Goal: Information Seeking & Learning: Learn about a topic

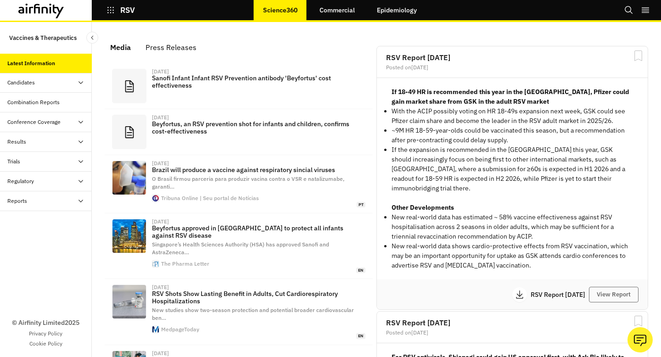
scroll to position [603, 275]
click at [617, 291] on button "View Report" at bounding box center [614, 295] width 50 height 16
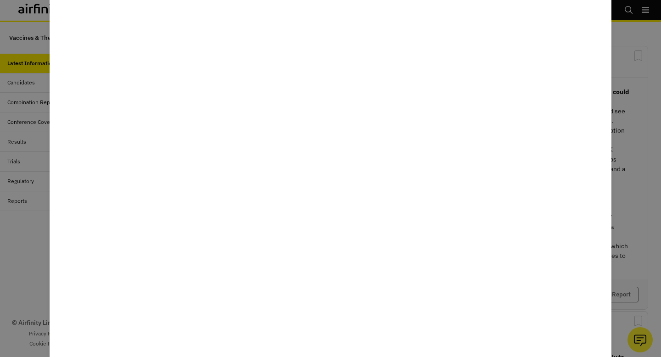
click at [649, 111] on div at bounding box center [330, 178] width 661 height 357
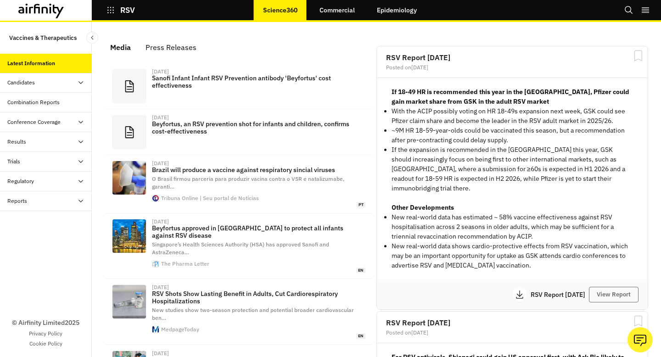
click at [28, 101] on div "Combination Reports" at bounding box center [33, 102] width 52 height 8
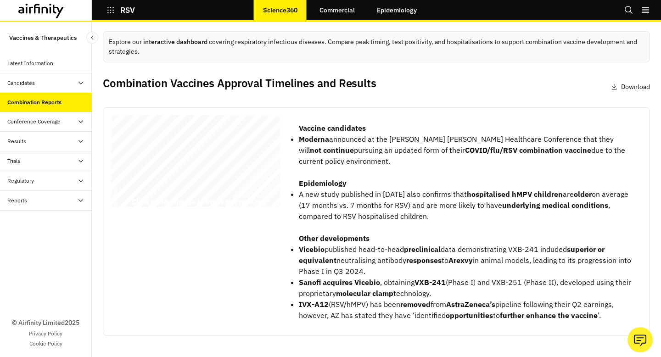
click at [241, 183] on div "RSV Combination Vaccines Report 09 September 2025 © 2025 Airfinity – Private & …" at bounding box center [196, 162] width 170 height 95
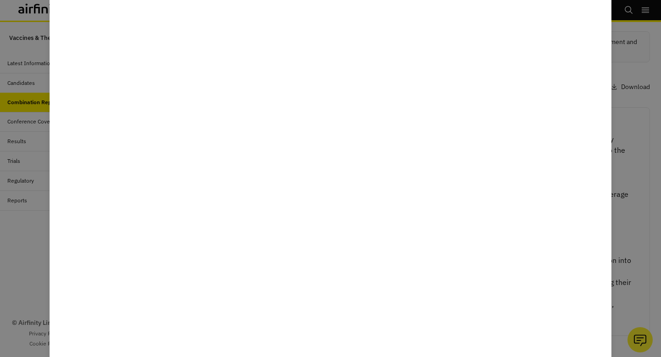
click at [649, 162] on div at bounding box center [330, 178] width 661 height 357
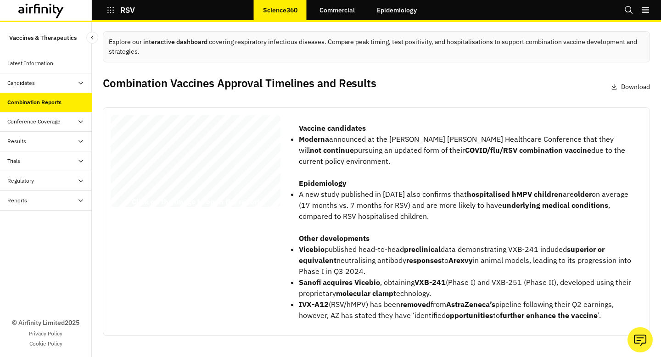
click at [40, 65] on div "Latest Information" at bounding box center [30, 63] width 46 height 8
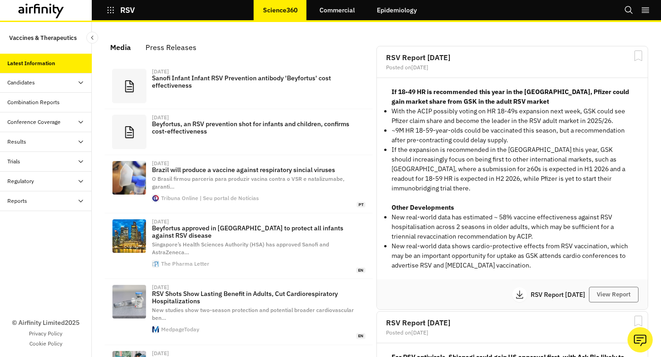
scroll to position [603, 275]
click at [621, 287] on button "View Report" at bounding box center [614, 295] width 50 height 16
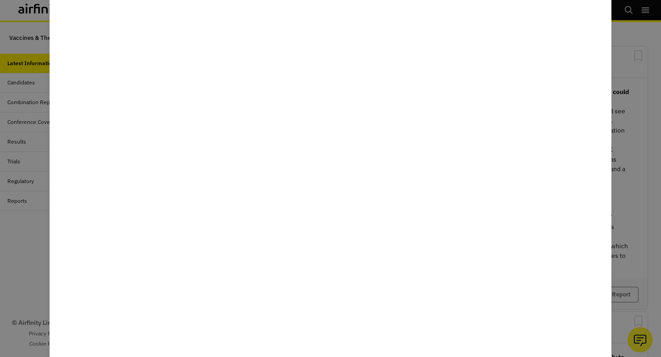
click at [626, 85] on div at bounding box center [330, 178] width 661 height 357
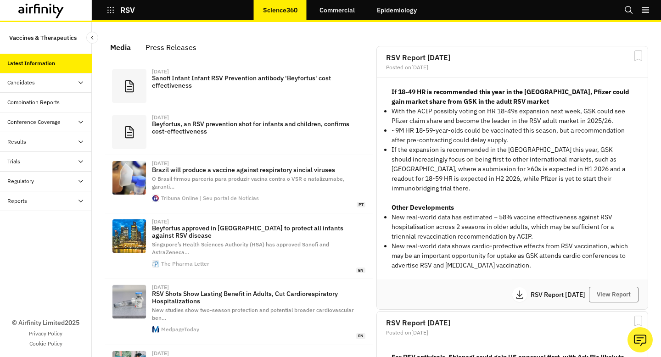
click at [58, 6] on icon at bounding box center [58, 12] width 11 height 14
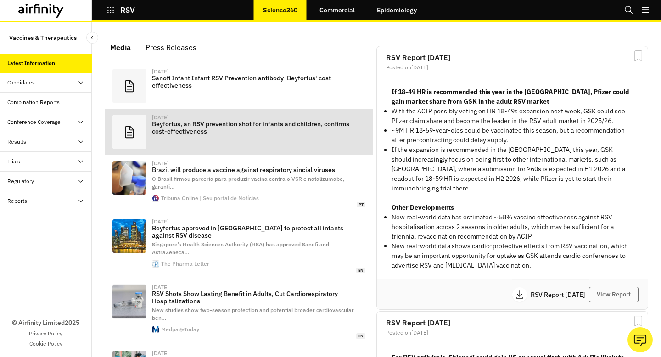
scroll to position [603, 275]
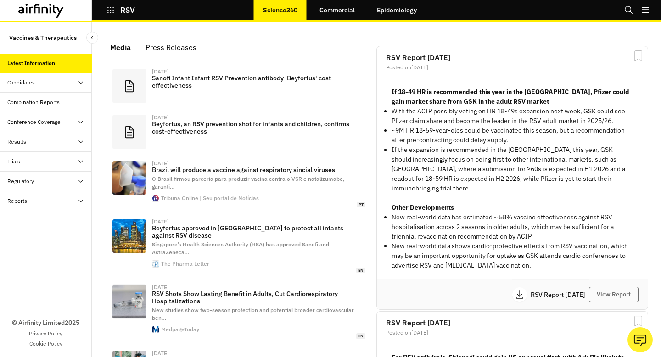
click at [58, 7] on icon at bounding box center [58, 12] width 11 height 14
click at [64, 105] on div "Combination Reports" at bounding box center [49, 102] width 84 height 8
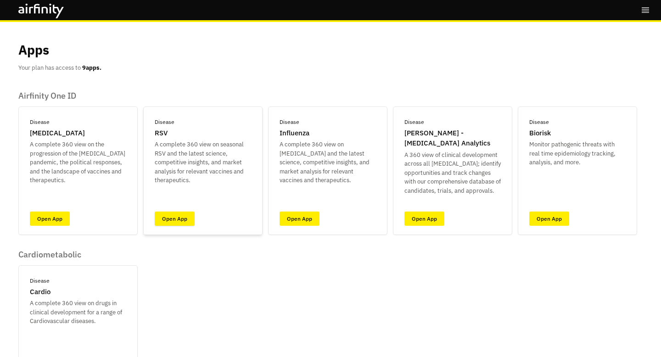
click at [175, 219] on link "Open App" at bounding box center [175, 219] width 40 height 14
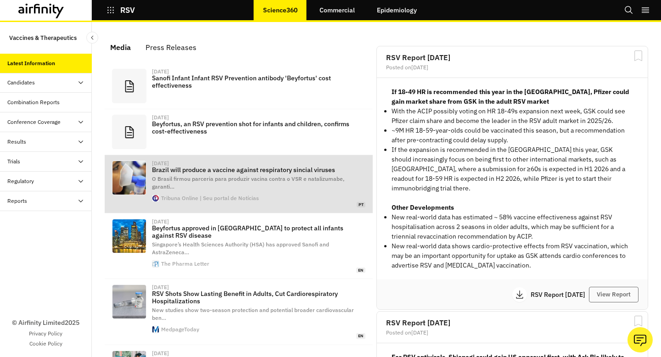
scroll to position [603, 275]
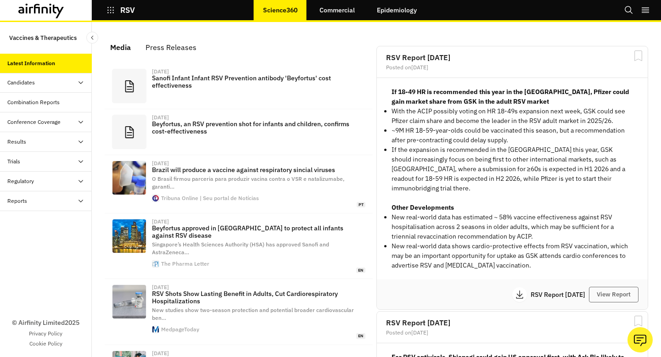
click at [16, 10] on div at bounding box center [46, 10] width 92 height 21
click at [34, 14] on icon at bounding box center [41, 11] width 46 height 15
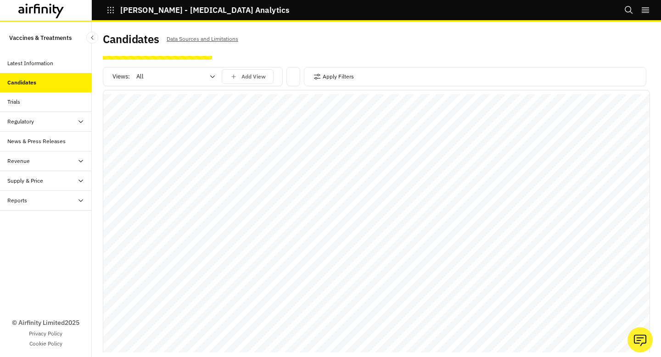
click at [42, 55] on div "Latest Information" at bounding box center [46, 64] width 92 height 20
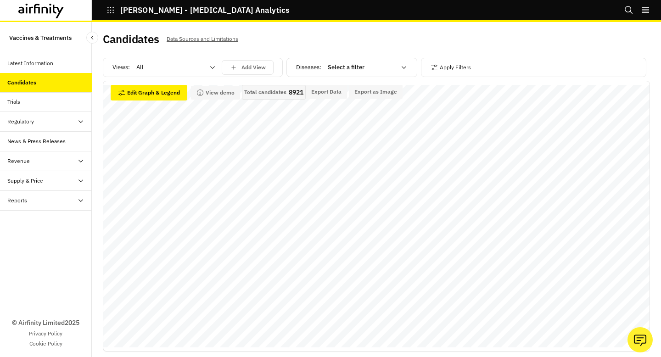
click at [357, 70] on div at bounding box center [362, 67] width 68 height 11
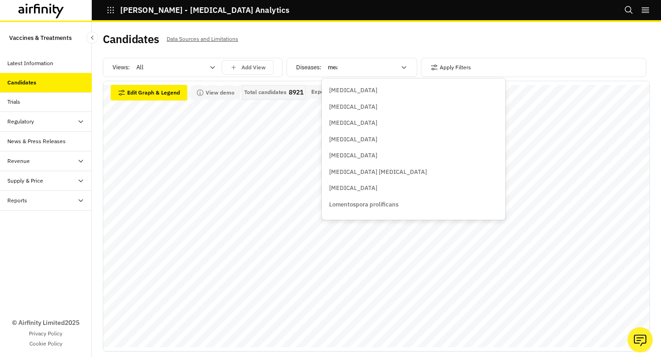
type input "meas"
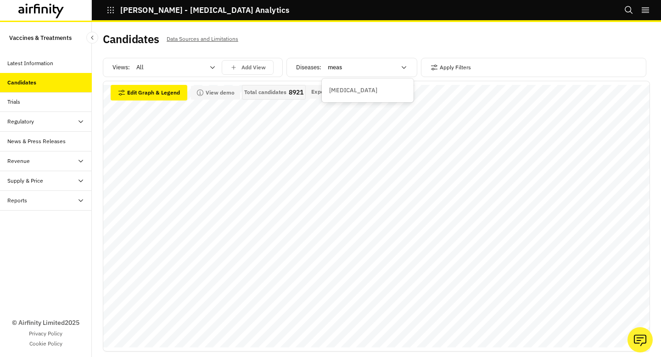
click at [389, 91] on div "Measles" at bounding box center [367, 90] width 77 height 9
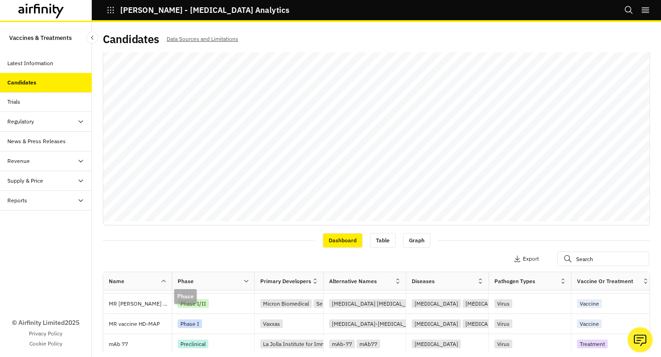
scroll to position [91, 0]
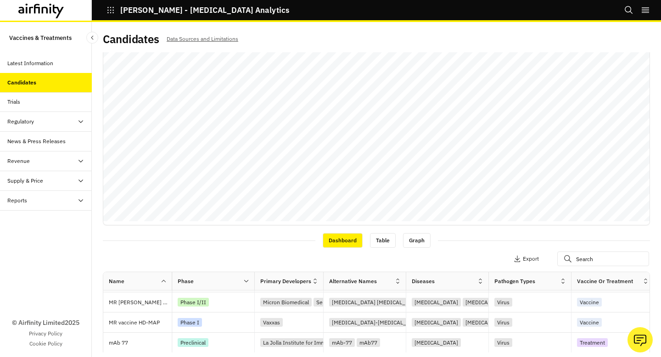
click at [243, 280] on icon at bounding box center [246, 281] width 7 height 7
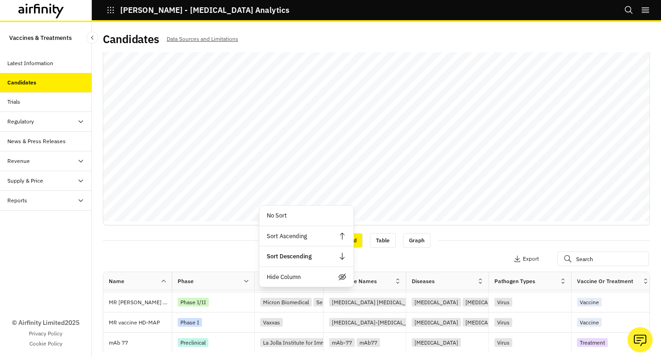
click at [230, 243] on div "Dashboard Table Graph" at bounding box center [376, 240] width 547 height 16
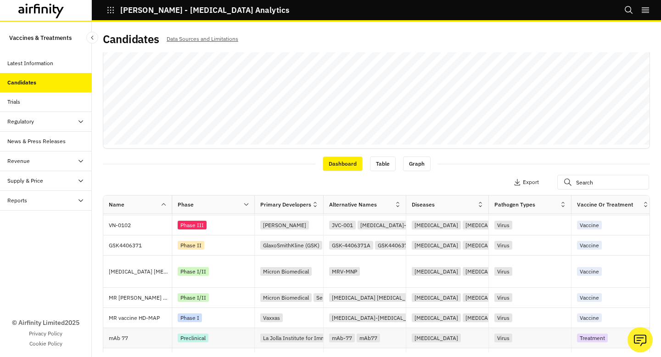
scroll to position [0, 0]
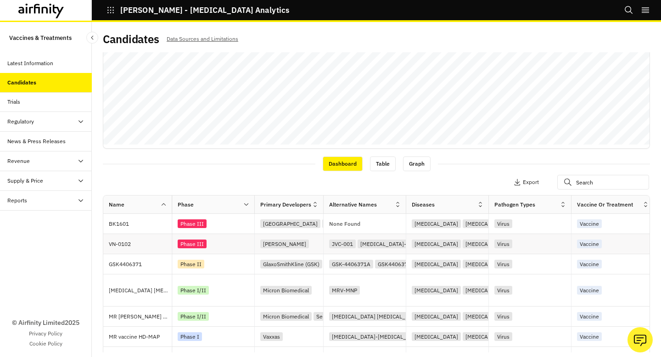
click at [229, 248] on div "Phase III" at bounding box center [216, 244] width 77 height 12
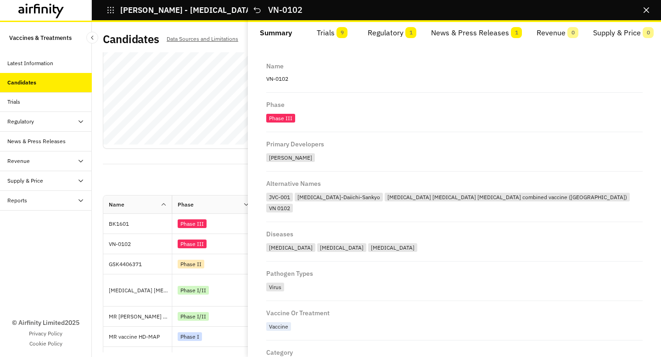
click at [329, 36] on button "Trials 9" at bounding box center [332, 33] width 56 height 22
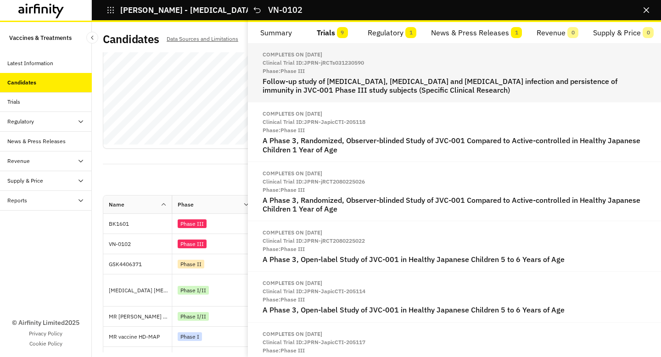
click at [347, 82] on h2 "Follow-up study of mumps, measles and rubella infection and persistence of immu…" at bounding box center [455, 85] width 384 height 17
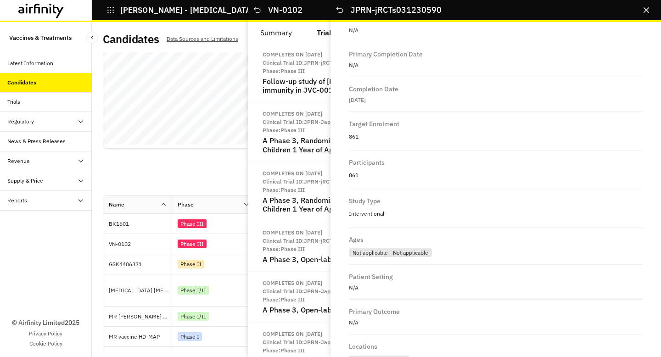
scroll to position [601, 0]
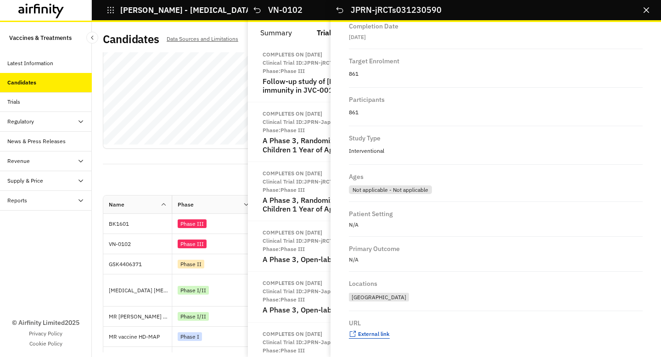
click at [373, 336] on span "External link" at bounding box center [374, 333] width 32 height 7
click at [647, 13] on button "Close" at bounding box center [646, 10] width 15 height 15
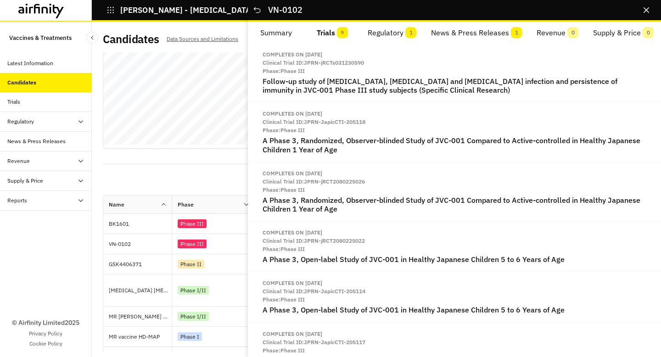
click at [399, 32] on button "Regulatory 1" at bounding box center [391, 33] width 63 height 22
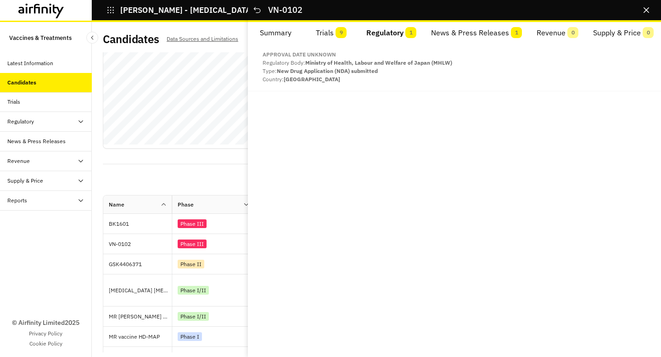
click at [451, 29] on button "News & Press Releases 1" at bounding box center [477, 33] width 106 height 22
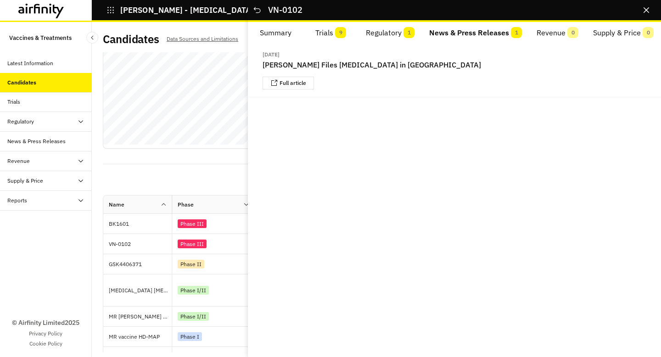
click at [280, 36] on button "Summary" at bounding box center [276, 33] width 56 height 22
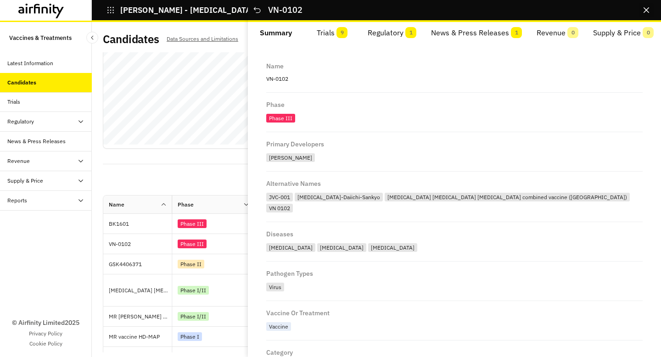
click at [646, 10] on icon "Close" at bounding box center [646, 10] width 6 height 6
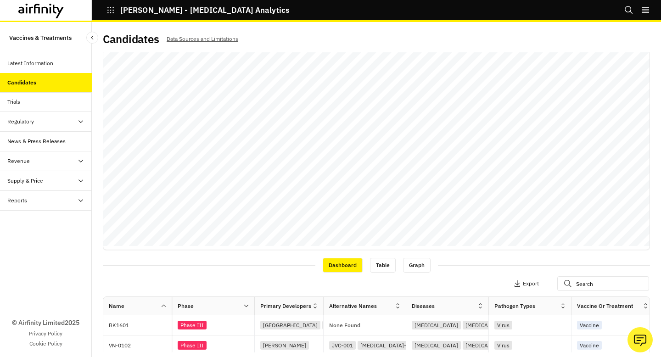
scroll to position [95, 0]
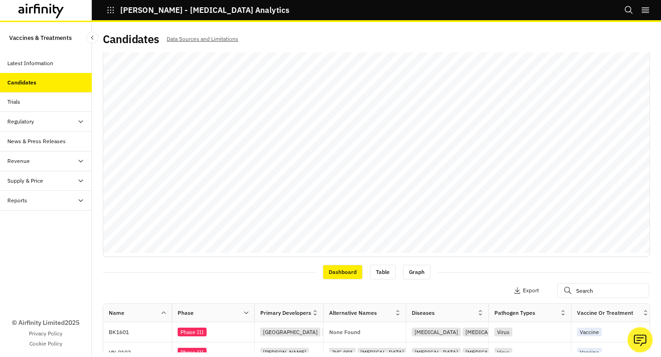
click at [37, 104] on div "Trials" at bounding box center [49, 102] width 84 height 8
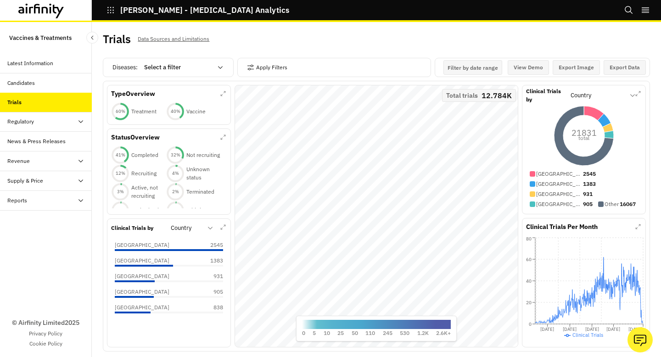
click at [214, 68] on div "Select a filter" at bounding box center [177, 67] width 79 height 15
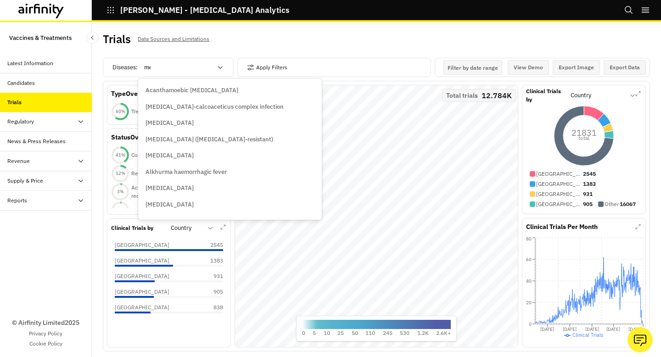
type input "mea"
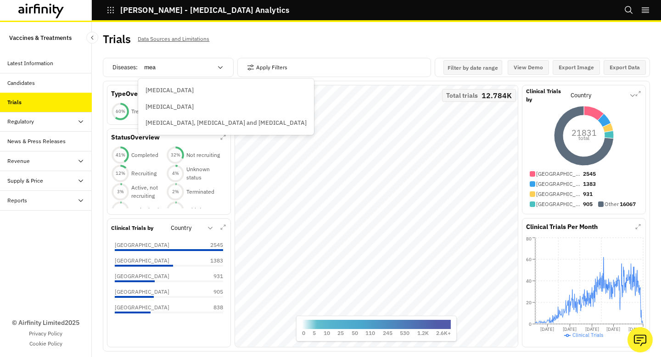
click at [196, 107] on div "Measles" at bounding box center [225, 106] width 161 height 9
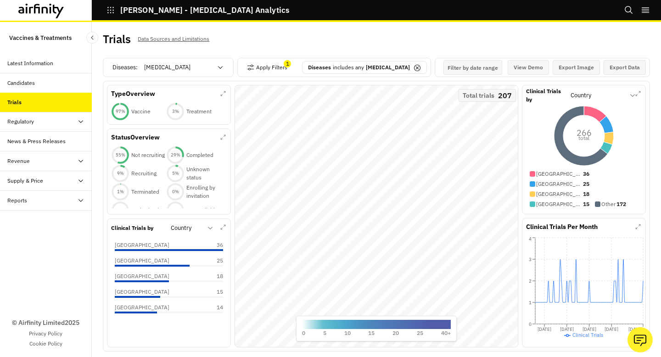
scroll to position [0, 0]
click at [54, 124] on div "Regulatory" at bounding box center [49, 121] width 84 height 8
click at [53, 143] on div "Table" at bounding box center [53, 141] width 77 height 8
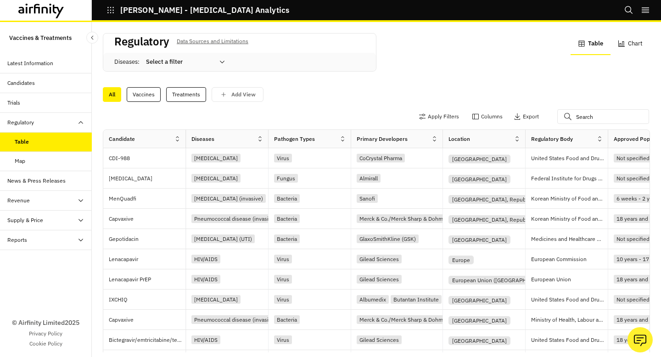
click at [210, 64] on div at bounding box center [180, 61] width 68 height 11
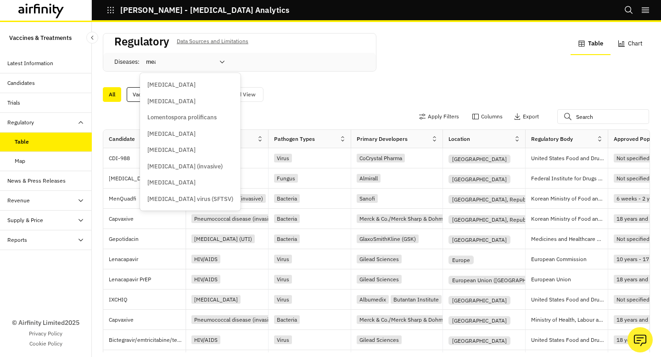
type input "meas"
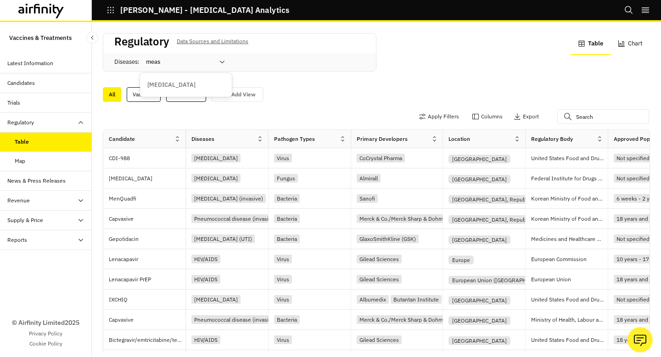
click at [209, 83] on div "Measles" at bounding box center [185, 84] width 77 height 9
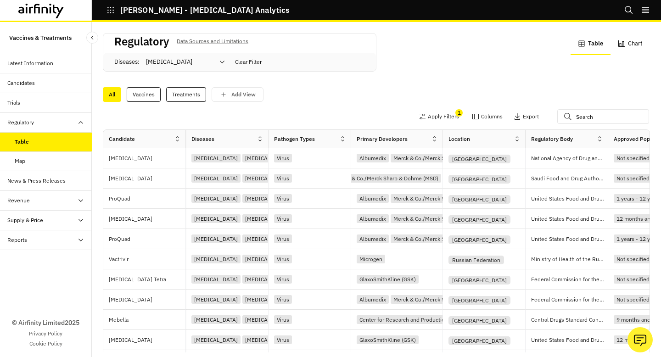
click at [60, 12] on icon at bounding box center [58, 12] width 11 height 14
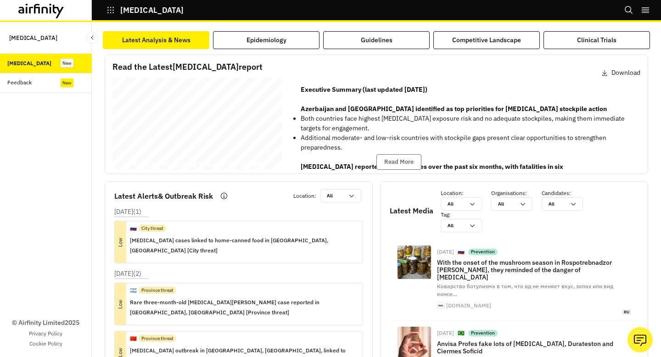
click at [216, 127] on div "[MEDICAL_DATA] Bi - annual Report [DATE] © 2025 Airfinity – Private & Co nfiden…" at bounding box center [197, 125] width 170 height 95
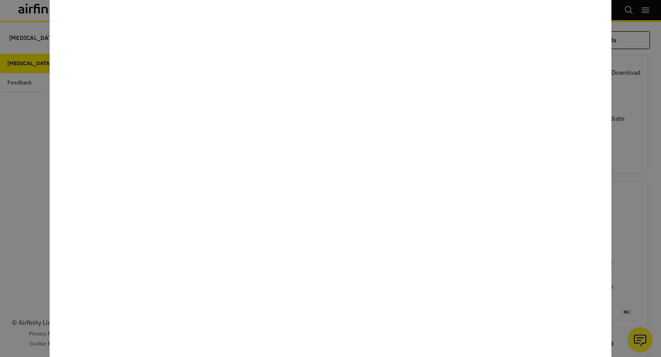
click at [11, 187] on div at bounding box center [330, 178] width 661 height 357
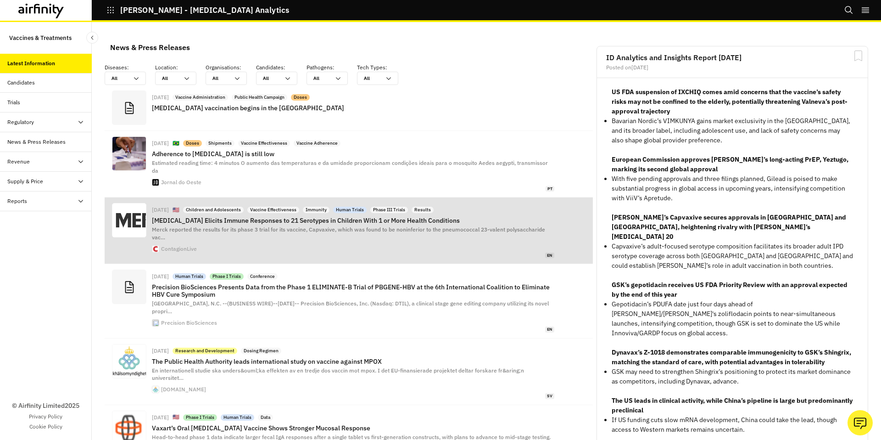
scroll to position [678, 275]
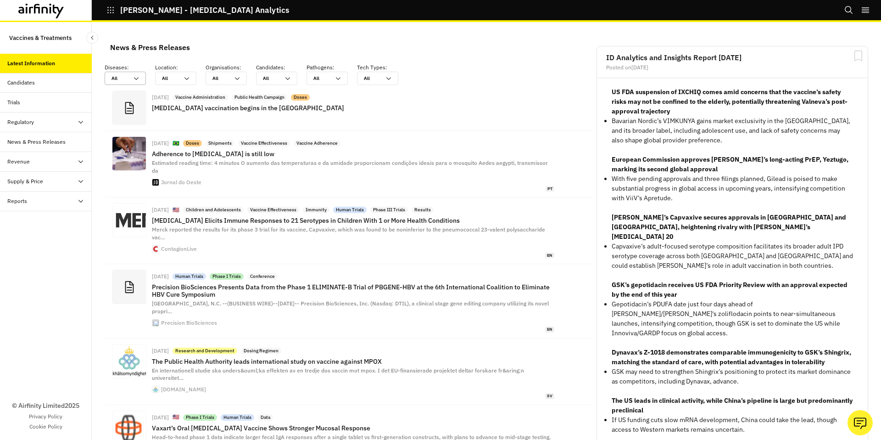
click at [130, 76] on div "All All" at bounding box center [119, 78] width 28 height 12
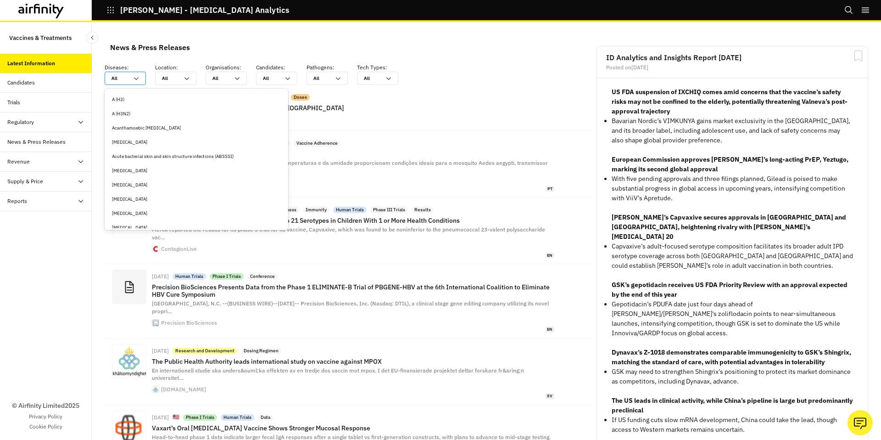
type input "me"
type input "mea"
type input "meas"
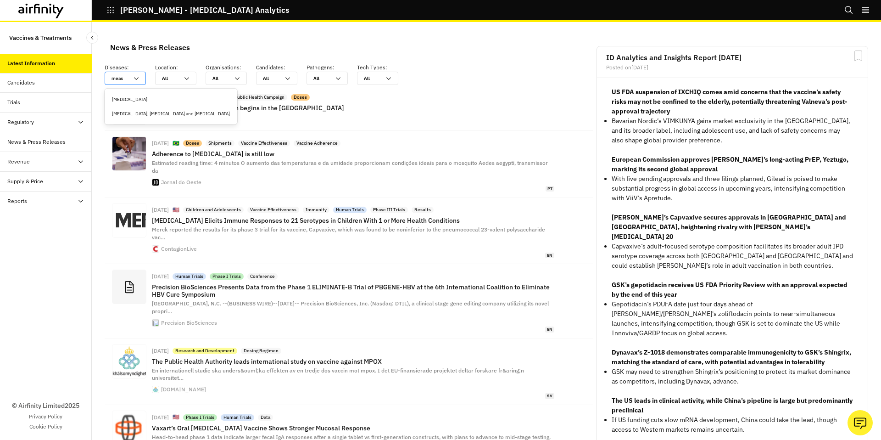
type input "measl"
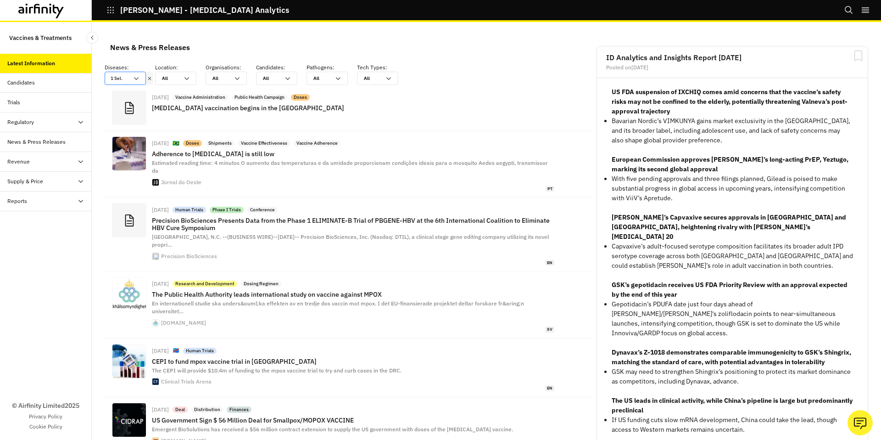
scroll to position [666, 275]
click at [147, 78] on icon at bounding box center [149, 78] width 6 height 7
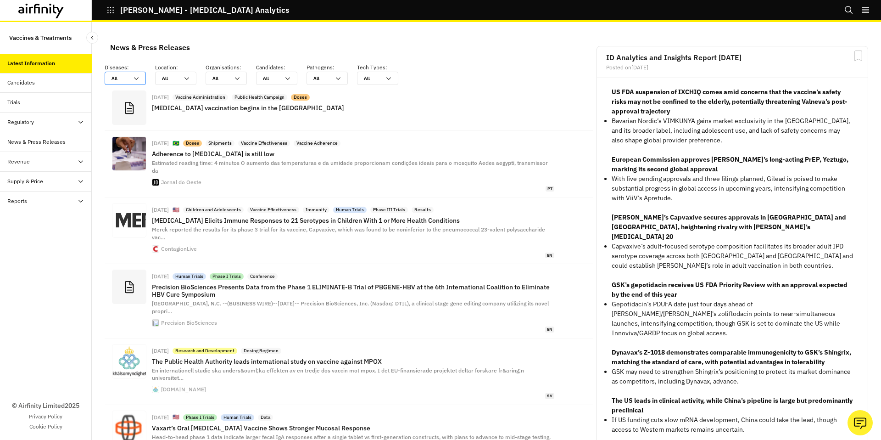
scroll to position [678, 275]
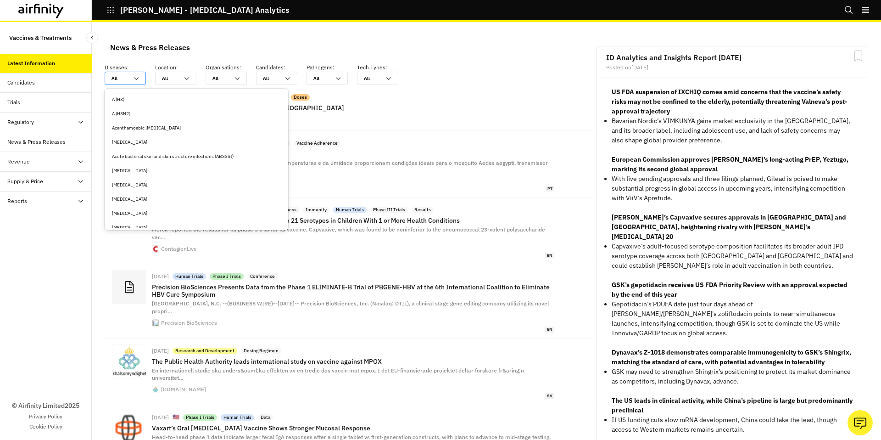
click at [139, 81] on icon at bounding box center [136, 78] width 7 height 7
click at [139, 129] on div "Acanthamoebic keratitis" at bounding box center [196, 127] width 169 height 7
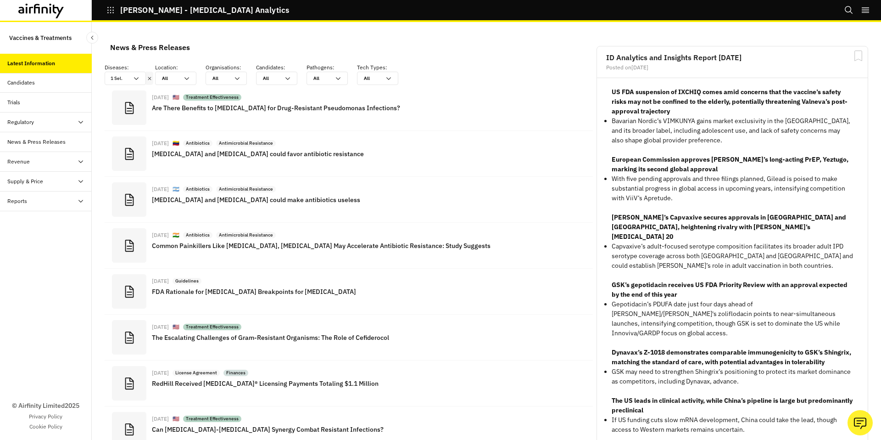
scroll to position [677, 275]
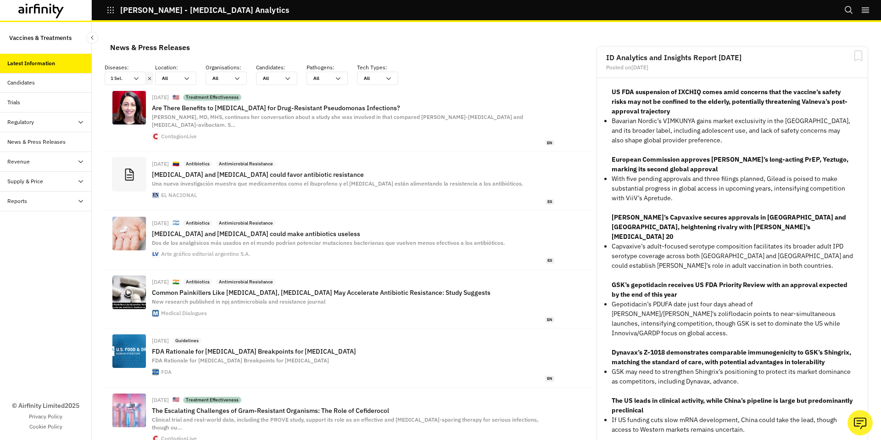
click at [150, 78] on icon at bounding box center [149, 78] width 6 height 7
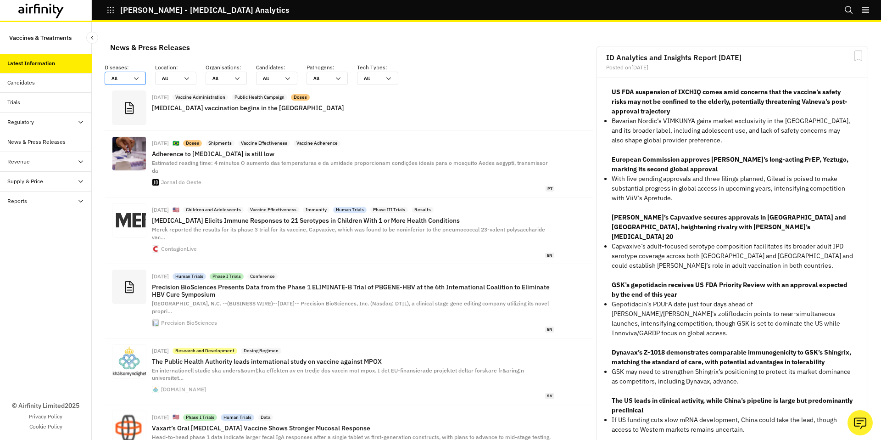
scroll to position [678, 275]
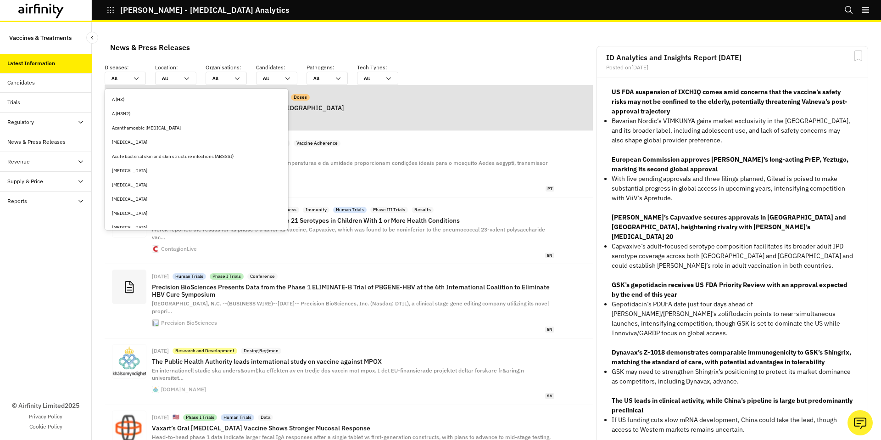
drag, startPoint x: 138, startPoint y: 79, endPoint x: 137, endPoint y: 85, distance: 6.0
click at [138, 79] on icon at bounding box center [136, 78] width 7 height 7
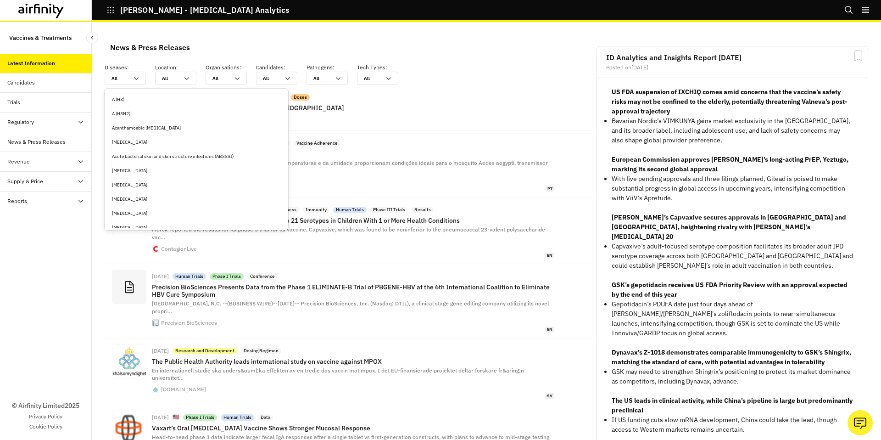
type input "m"
type input "me"
type input "mea"
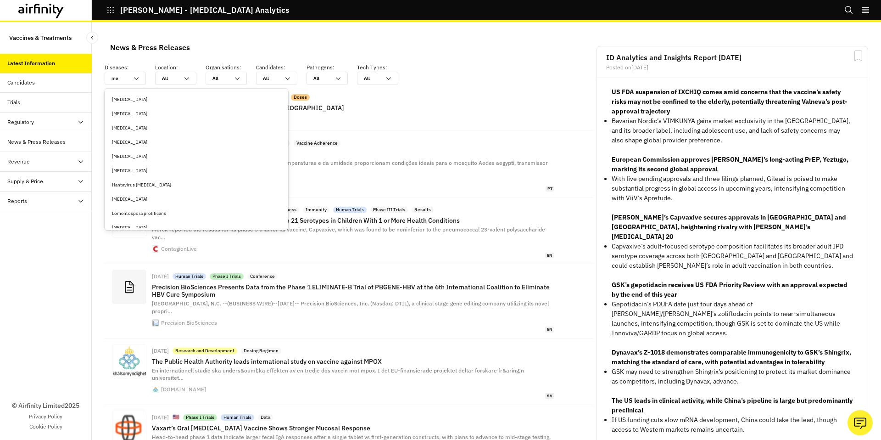
type input "mea"
type input "meas"
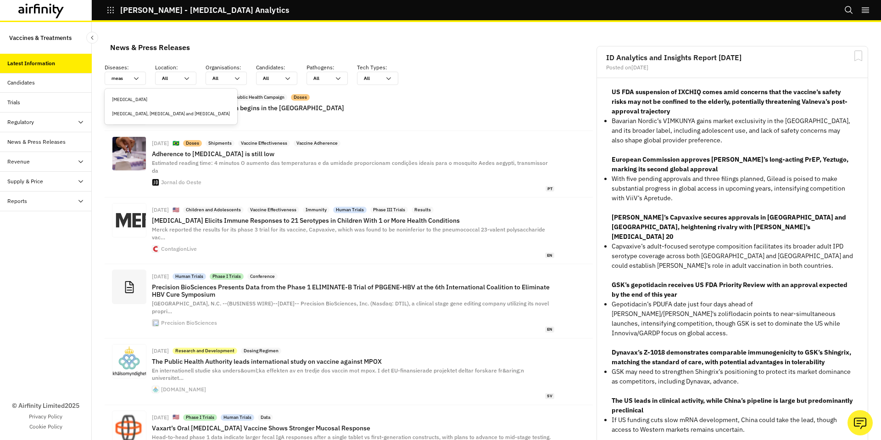
type input "measl"
type input "measle"
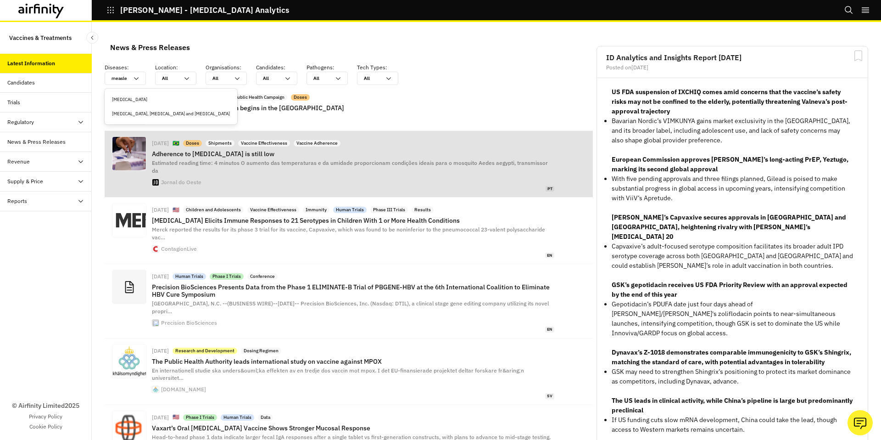
scroll to position [1, 0]
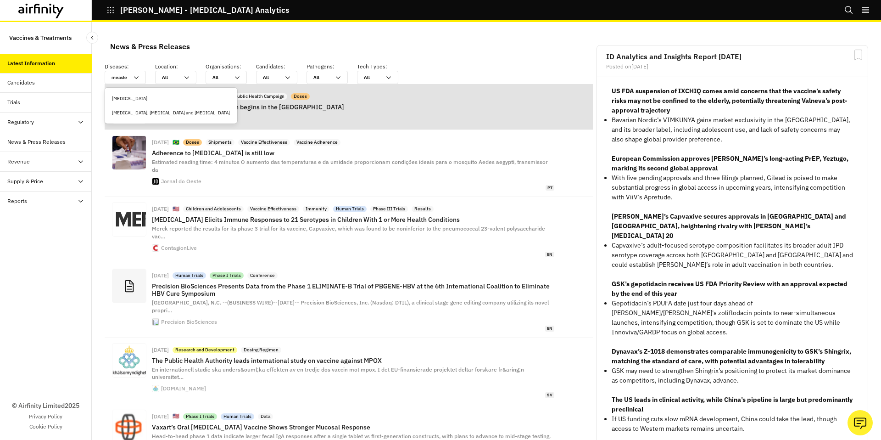
drag, startPoint x: 136, startPoint y: 100, endPoint x: 219, endPoint y: 108, distance: 83.4
click at [136, 100] on div "Measles" at bounding box center [171, 98] width 118 height 7
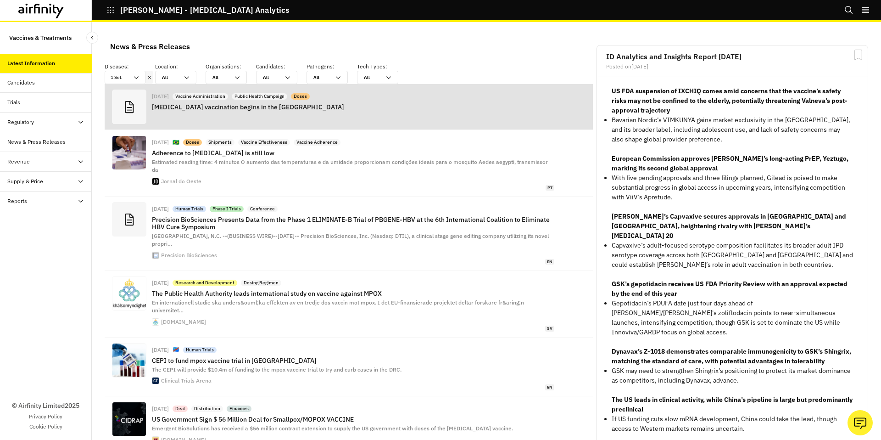
click at [268, 111] on p "Ebola vaccination begins in the Democratic Republic of the Congo" at bounding box center [353, 106] width 403 height 7
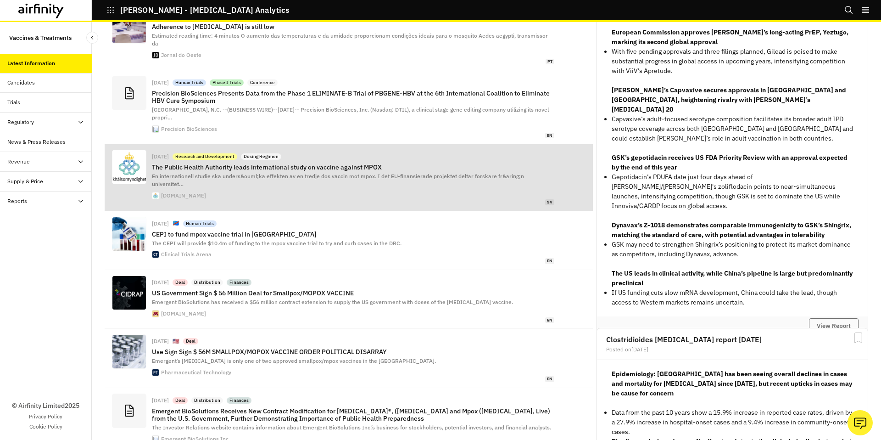
scroll to position [0, 0]
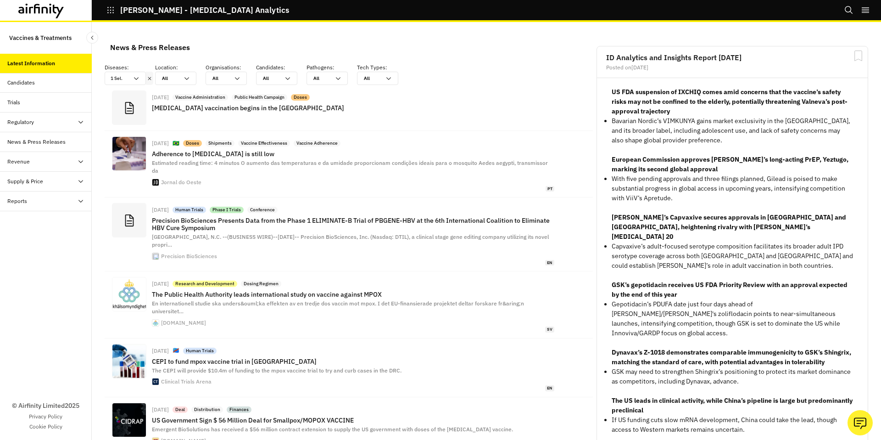
click at [146, 80] on icon at bounding box center [149, 78] width 6 height 7
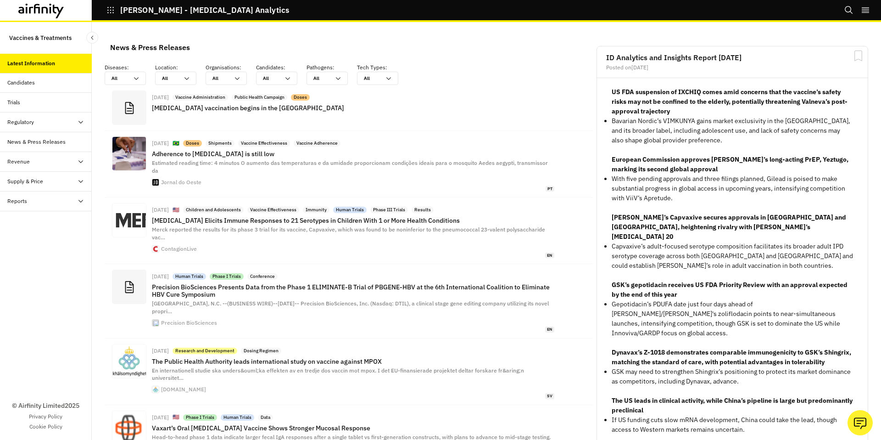
scroll to position [678, 275]
click at [144, 77] on div "All All" at bounding box center [125, 78] width 41 height 13
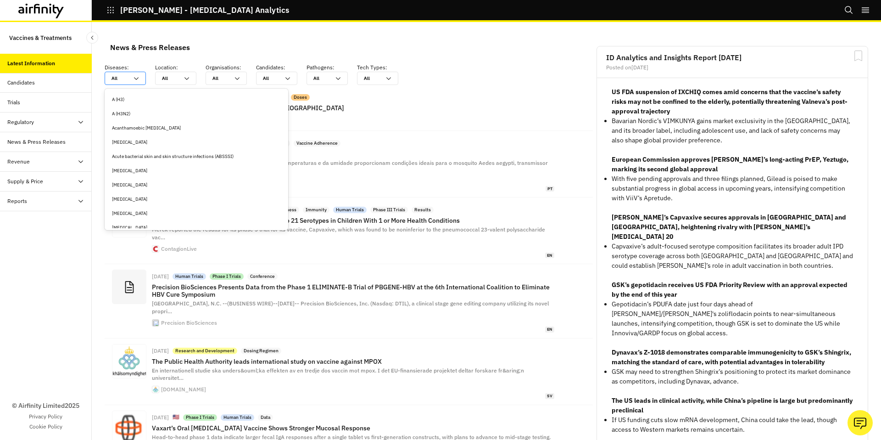
type input "m"
type input "mp"
type input "mpo"
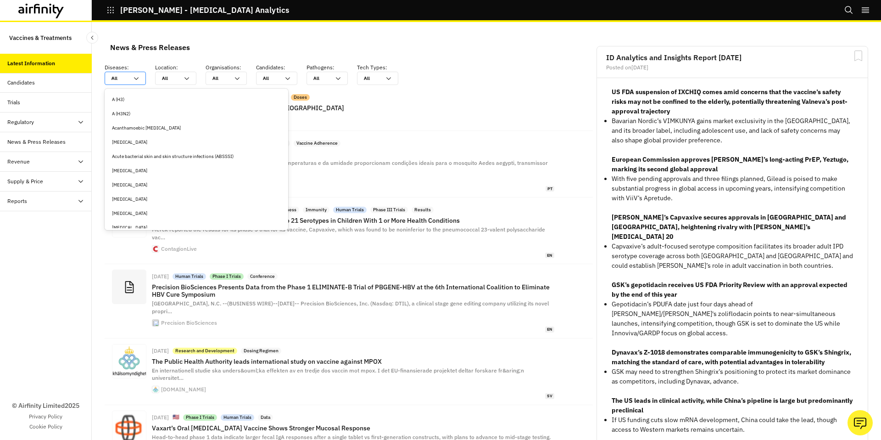
type input "mpo"
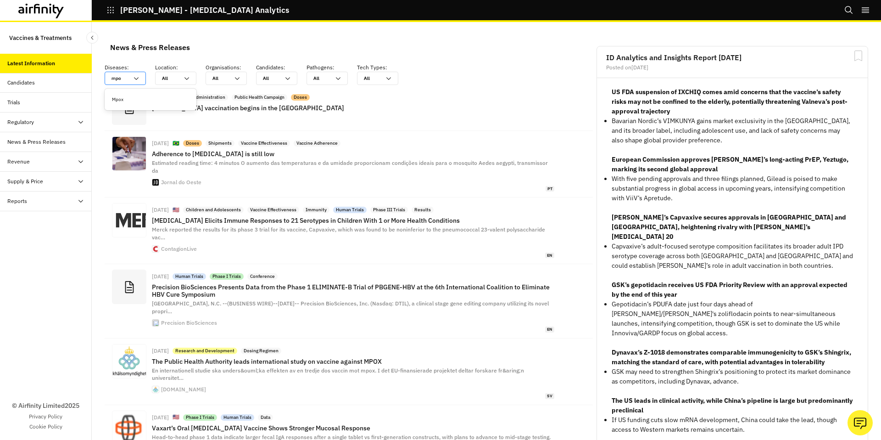
type input "mpox"
type input "mpo"
type input "mp"
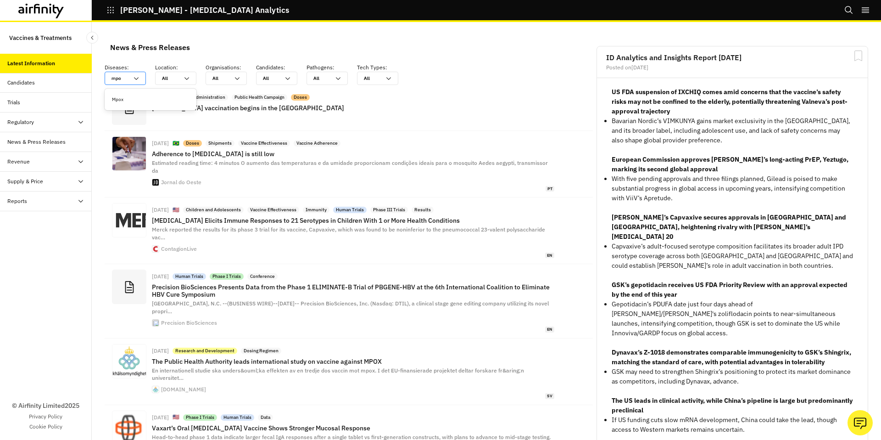
type input "mp"
type input "m"
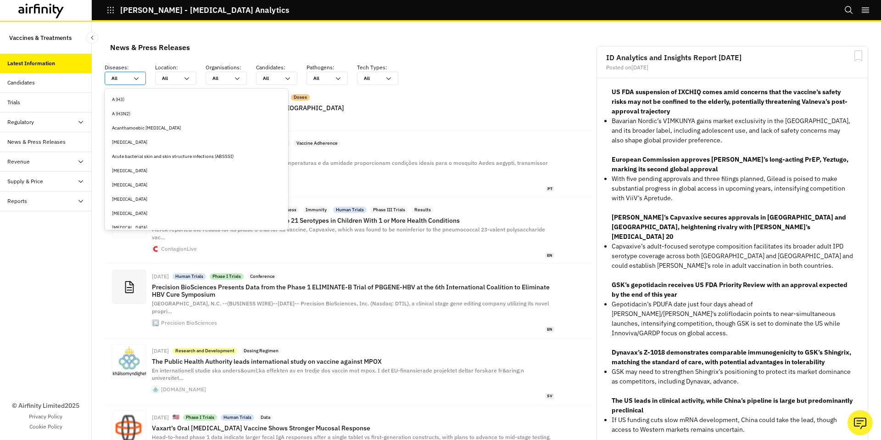
type input "d"
type input "de"
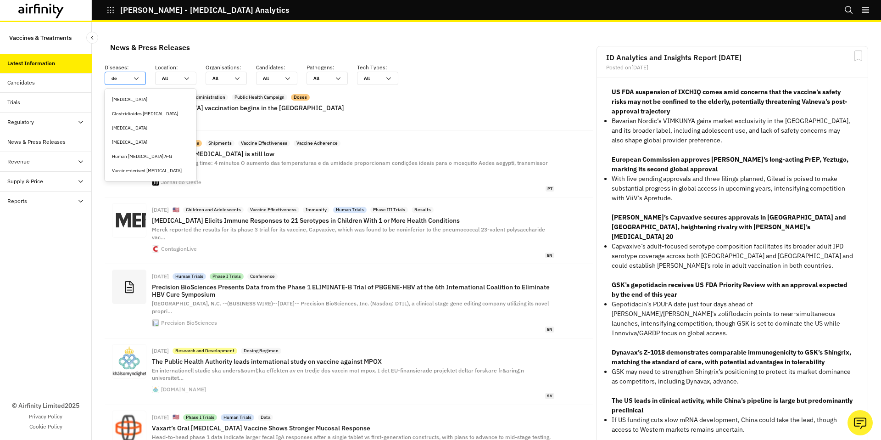
type input "den"
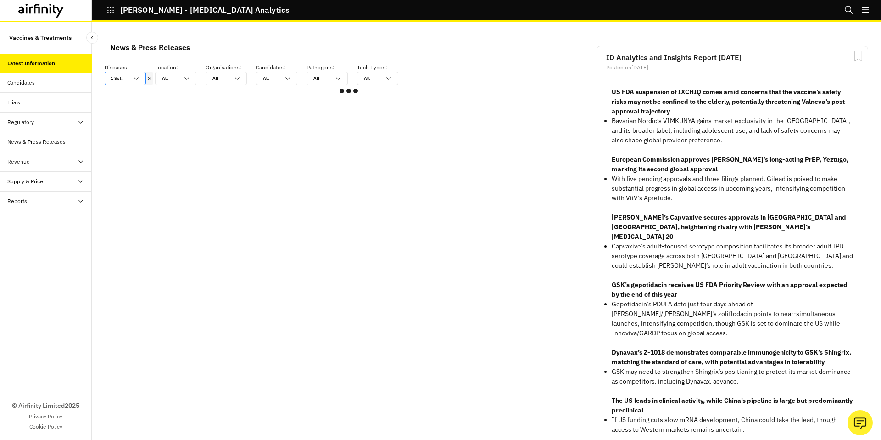
scroll to position [666, 275]
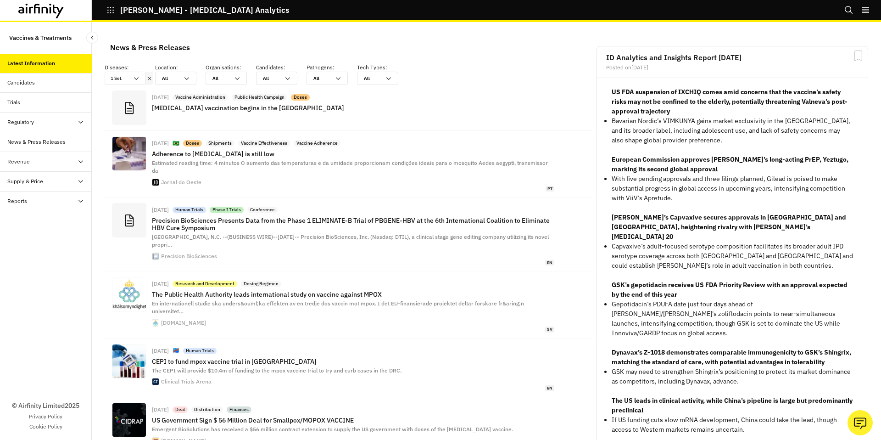
click at [150, 79] on icon at bounding box center [149, 78] width 6 height 7
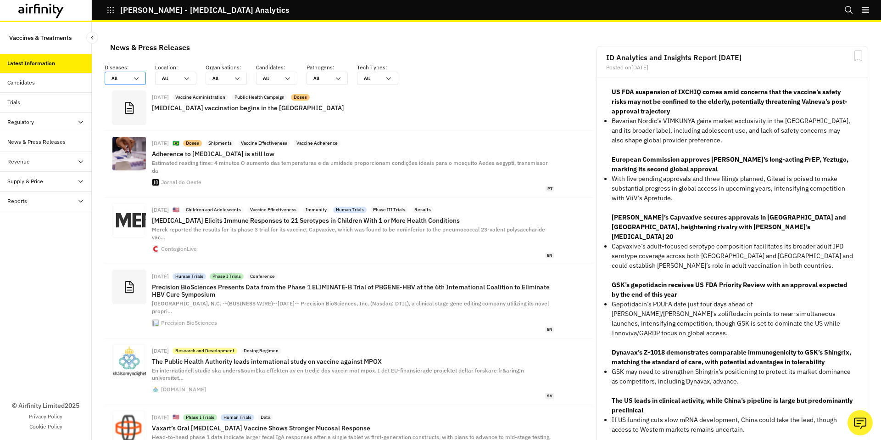
click at [138, 80] on icon at bounding box center [136, 78] width 7 height 7
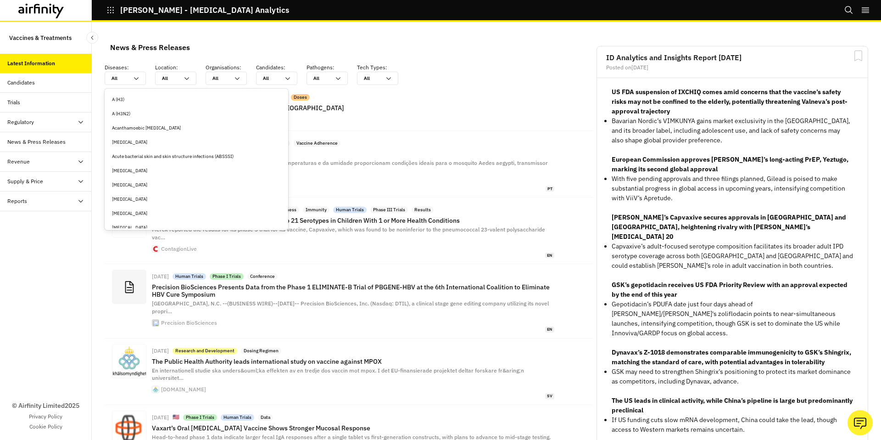
click at [130, 181] on div "Anthrax" at bounding box center [196, 184] width 169 height 7
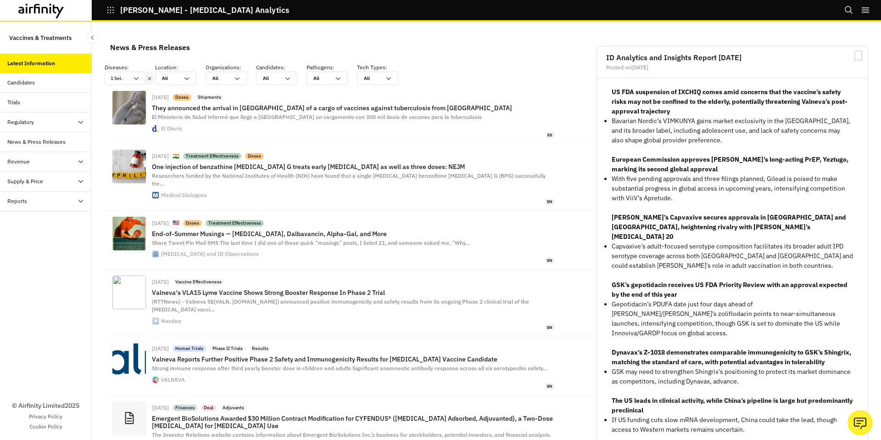
click at [151, 83] on div at bounding box center [149, 78] width 7 height 13
click at [150, 79] on icon at bounding box center [149, 78] width 6 height 7
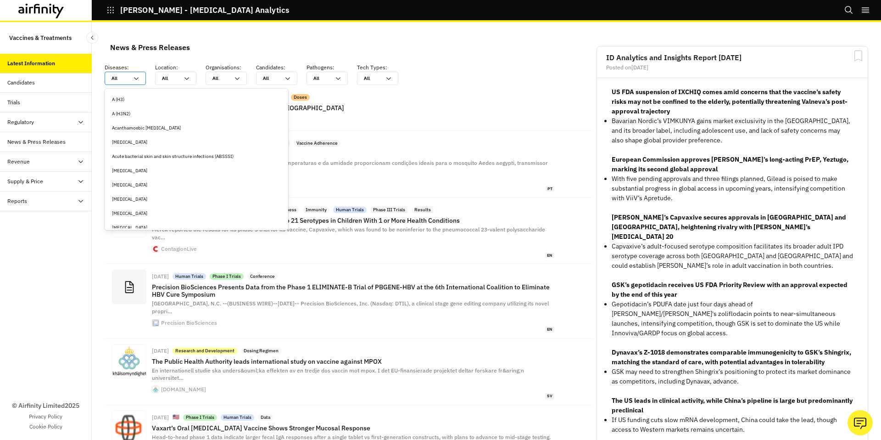
click at [139, 79] on icon at bounding box center [136, 78] width 7 height 7
type input "m"
type input "me"
type input "mea"
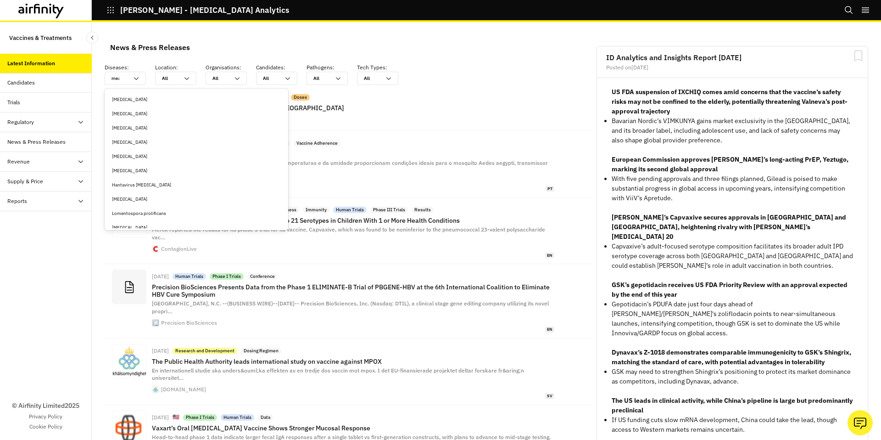
type input "meas"
type input "measl"
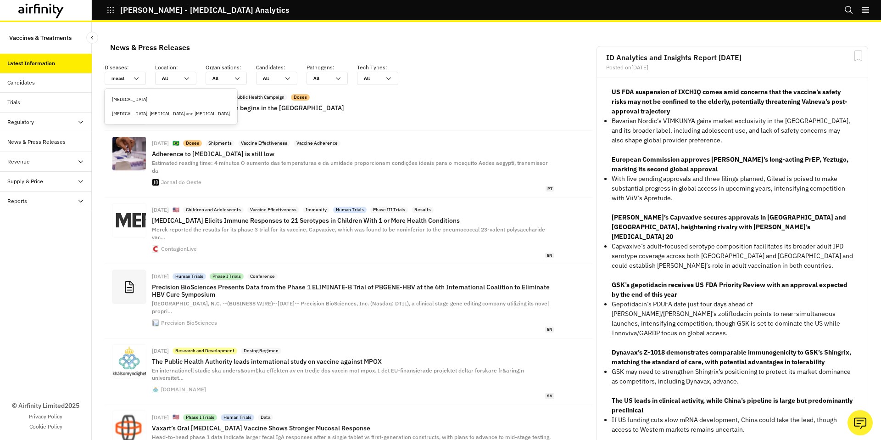
type input "measle"
click at [141, 115] on div "measles, mumps and rubella" at bounding box center [171, 113] width 118 height 7
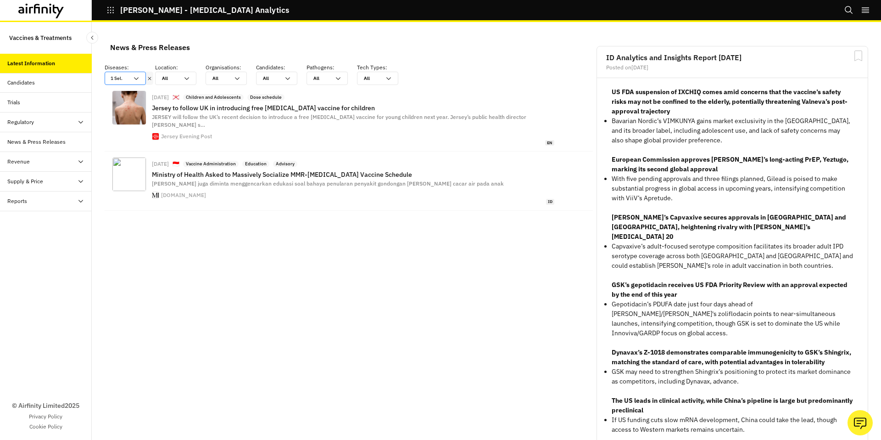
click at [139, 80] on icon at bounding box center [136, 78] width 7 height 7
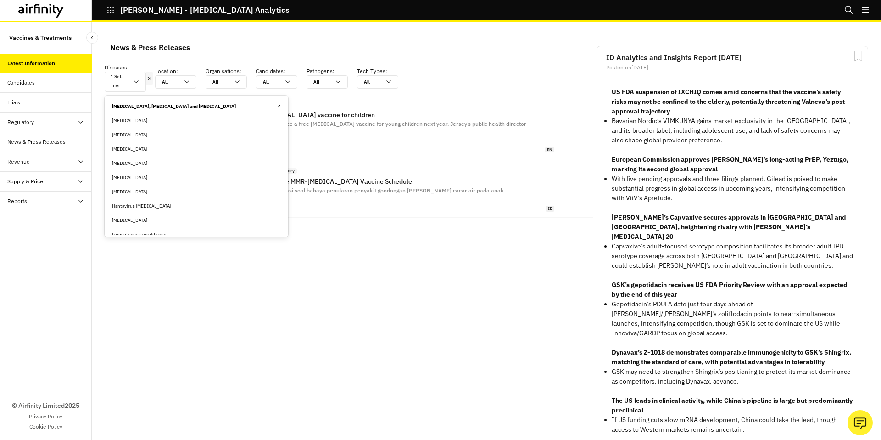
type input "meas"
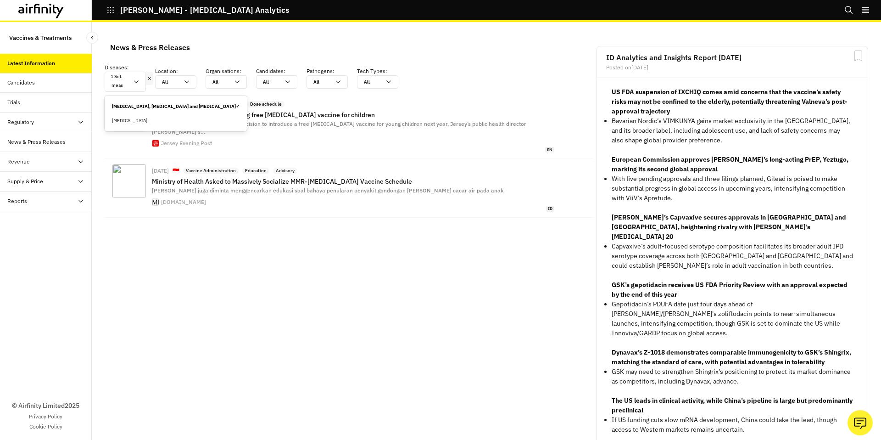
click at [122, 123] on div "Measles" at bounding box center [176, 120] width 128 height 7
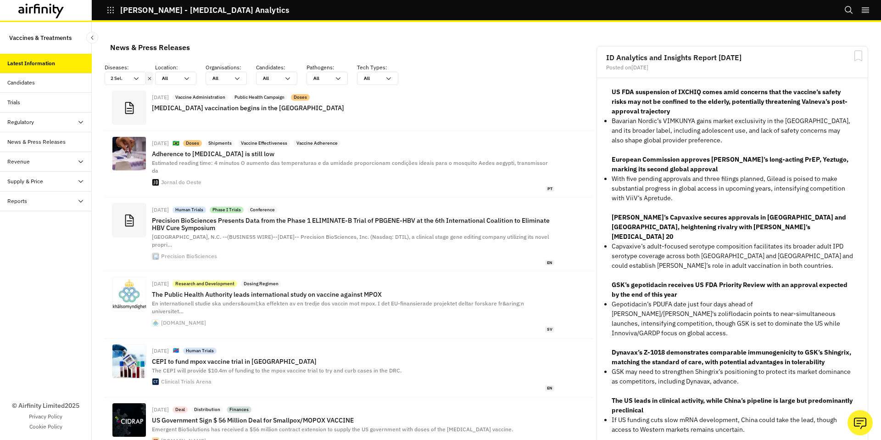
scroll to position [666, 275]
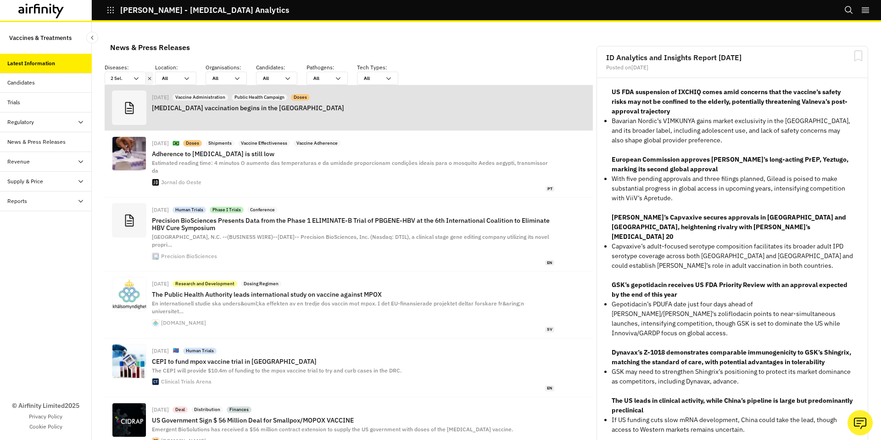
click at [282, 124] on div "Sep 14, 2025 Vaccine Administration Public Health Campaign Doses Ebola vaccinat…" at bounding box center [353, 107] width 403 height 34
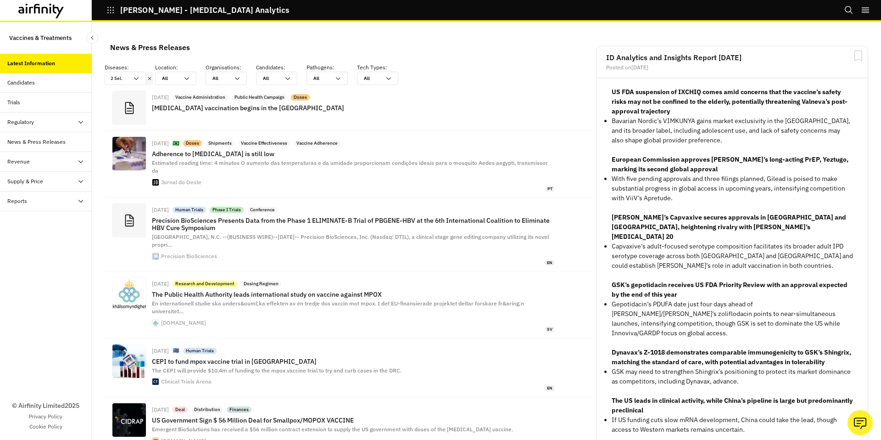
click at [51, 8] on icon at bounding box center [50, 10] width 1 height 6
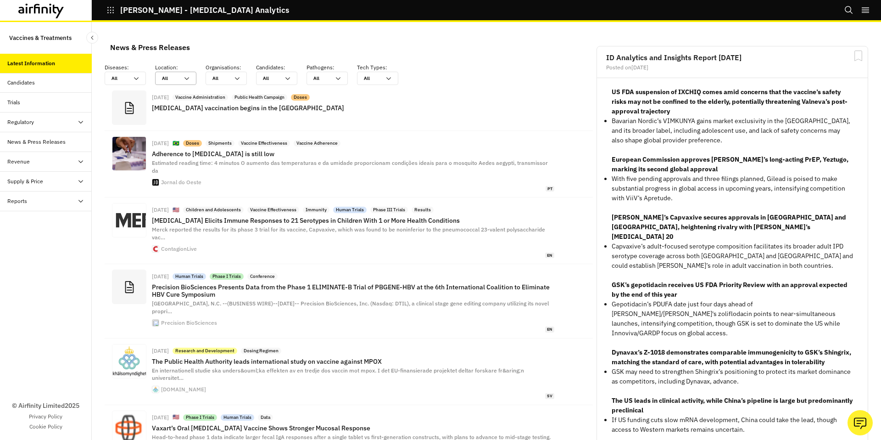
scroll to position [678, 275]
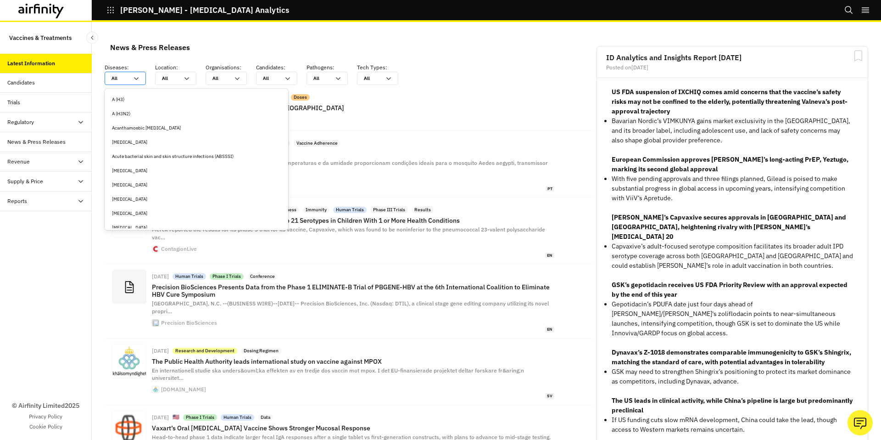
click at [141, 77] on div "All All" at bounding box center [125, 78] width 41 height 13
type input "m"
type input "me"
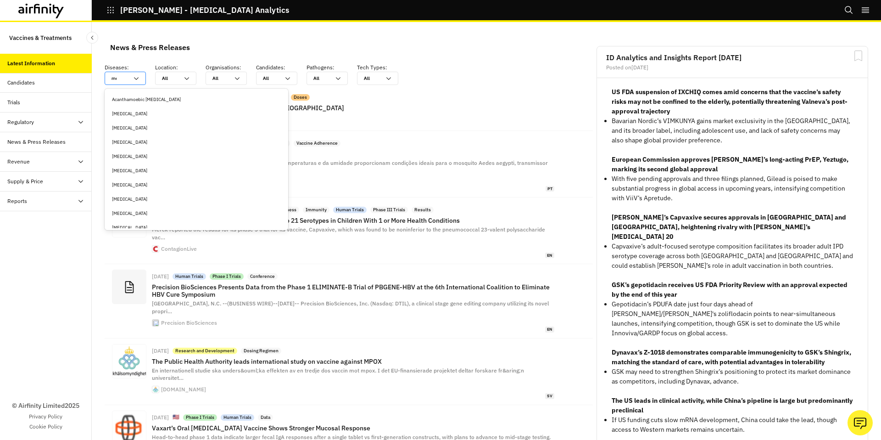
type input "mea"
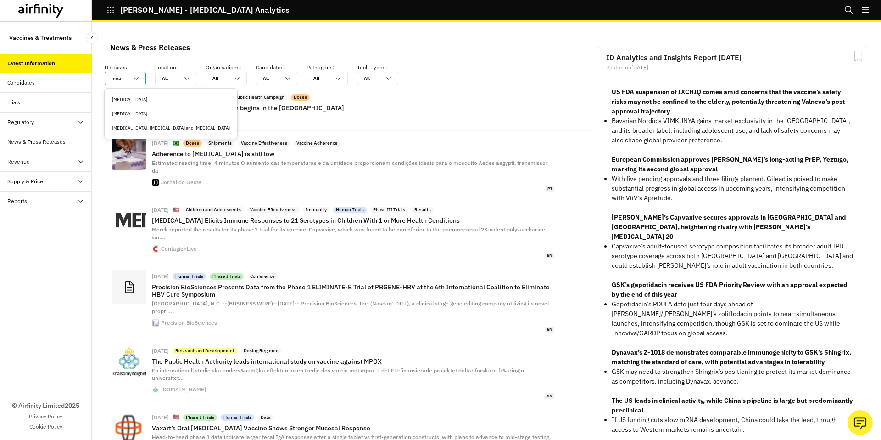
type input "meas"
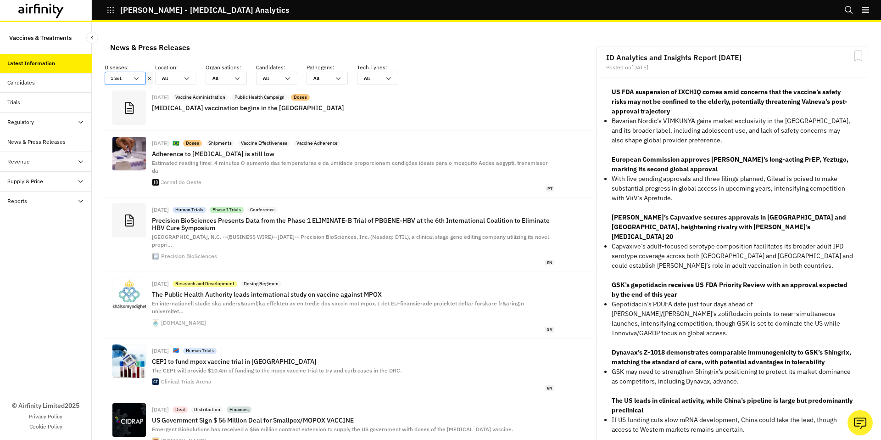
scroll to position [666, 275]
click at [137, 81] on icon at bounding box center [136, 78] width 7 height 7
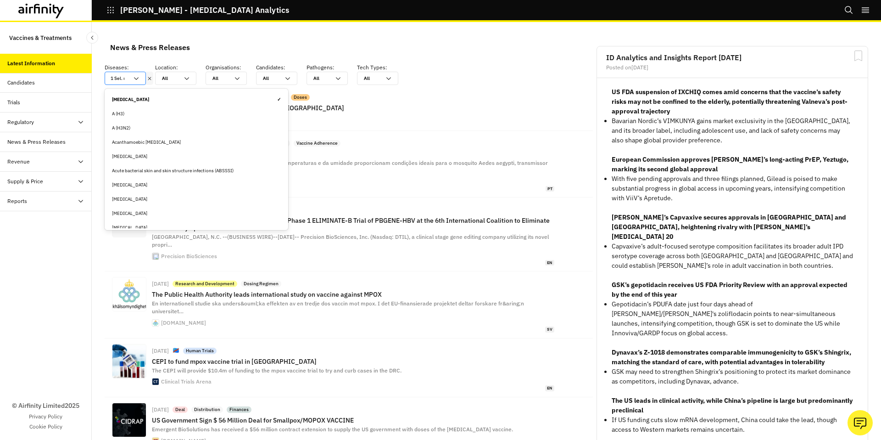
scroll to position [672, 275]
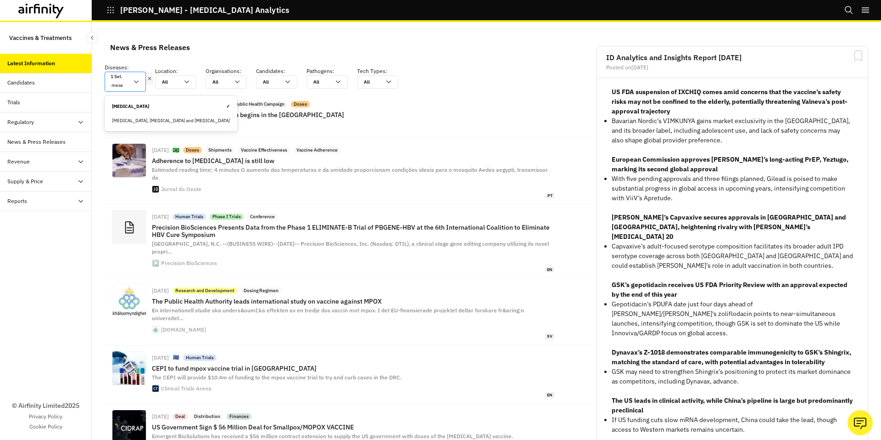
type input "measl"
click at [151, 116] on div "measles, mumps and rubella" at bounding box center [170, 120] width 129 height 14
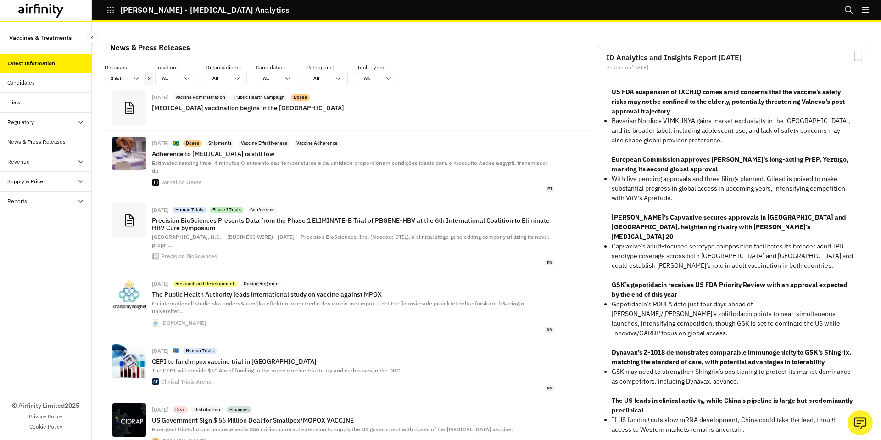
scroll to position [666, 275]
click at [47, 11] on icon at bounding box center [45, 9] width 6 height 7
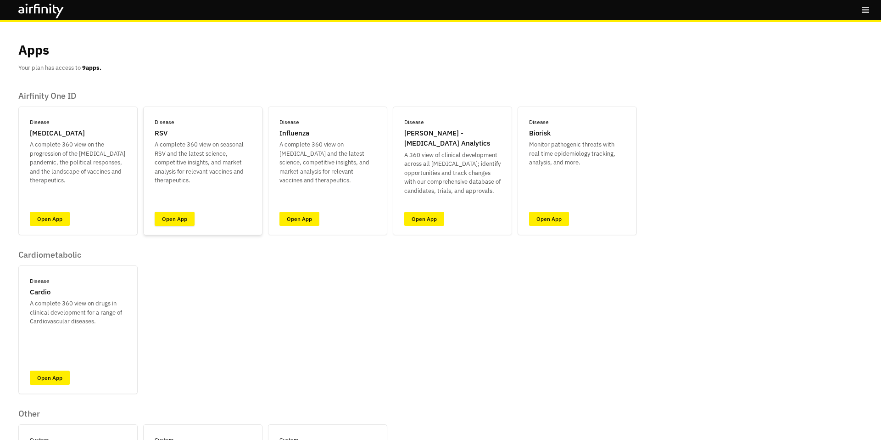
click at [188, 221] on link "Open App" at bounding box center [175, 219] width 40 height 14
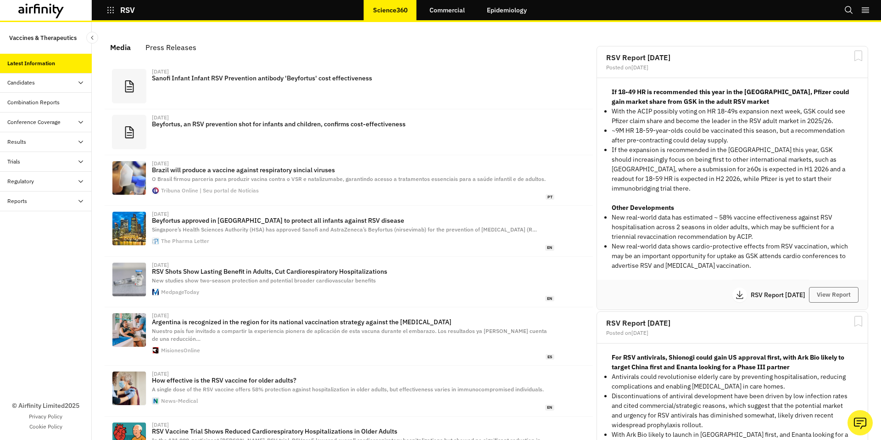
scroll to position [558, 275]
click at [53, 103] on div "Combination Reports" at bounding box center [33, 102] width 52 height 8
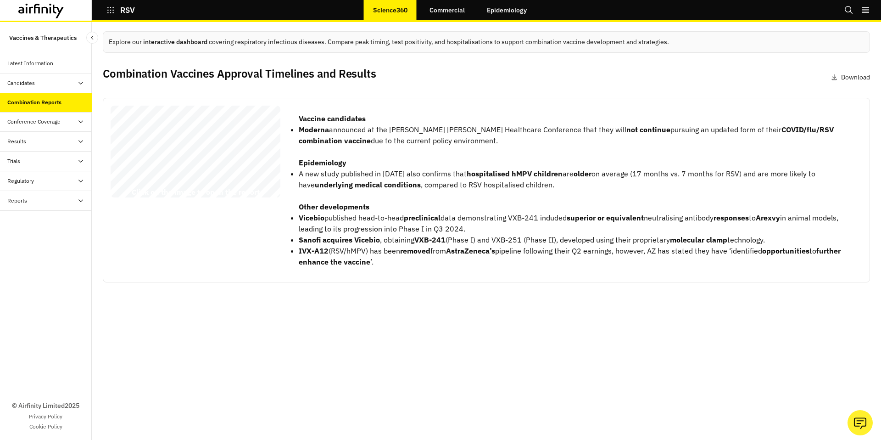
click at [181, 159] on span "This Airfinity report is intended to be used by [PERSON_NAME] at null exclusive…" at bounding box center [192, 150] width 109 height 77
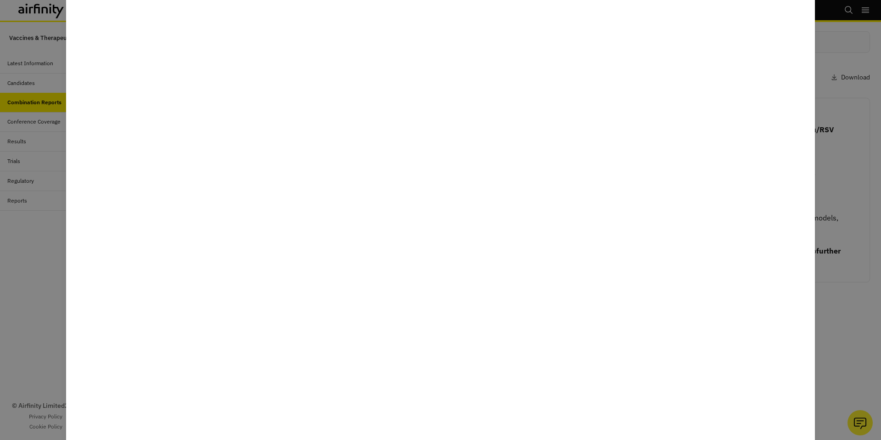
click at [59, 192] on div at bounding box center [440, 220] width 881 height 440
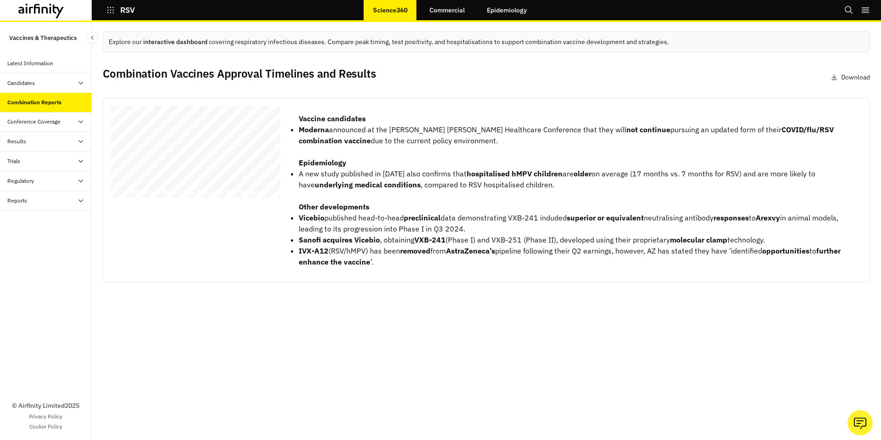
click at [61, 19] on div at bounding box center [46, 10] width 92 height 21
click at [54, 14] on icon at bounding box center [41, 11] width 46 height 15
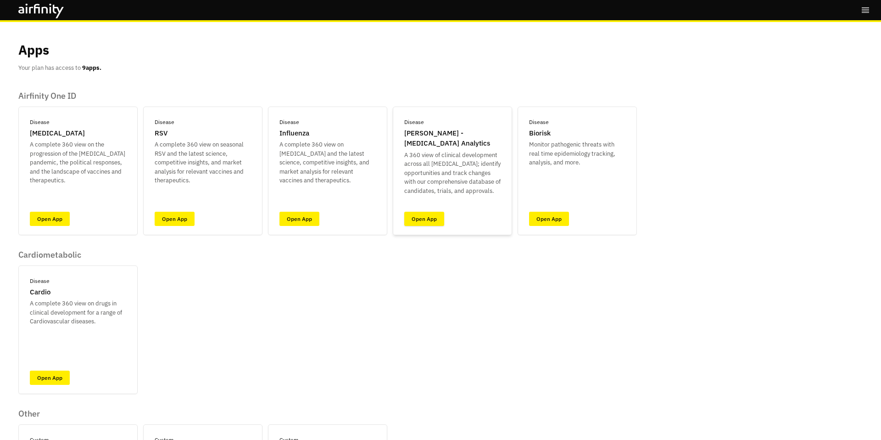
click at [427, 219] on link "Open App" at bounding box center [424, 219] width 40 height 14
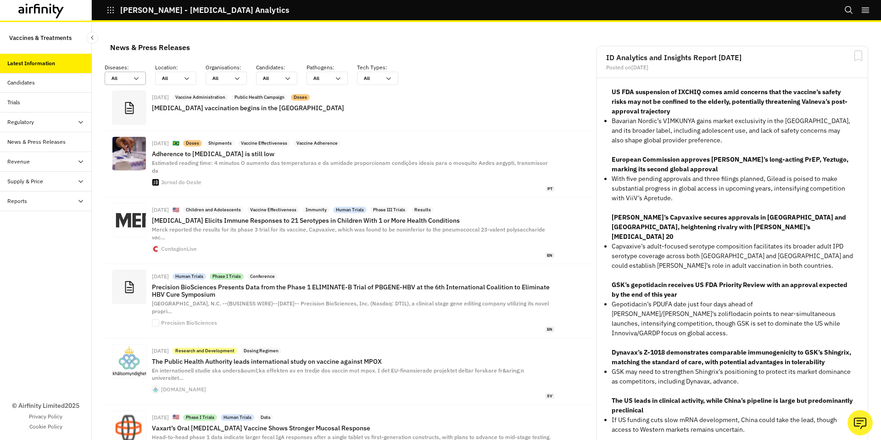
scroll to position [678, 275]
click at [850, 15] on button "Search" at bounding box center [849, 10] width 9 height 16
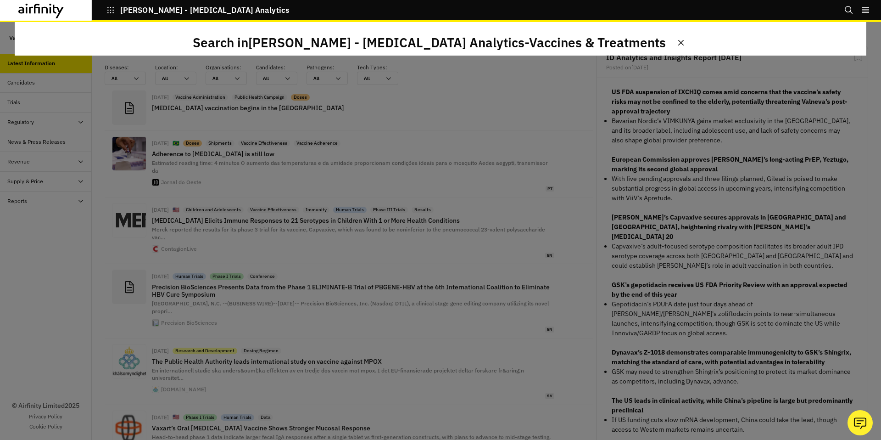
scroll to position [0, 0]
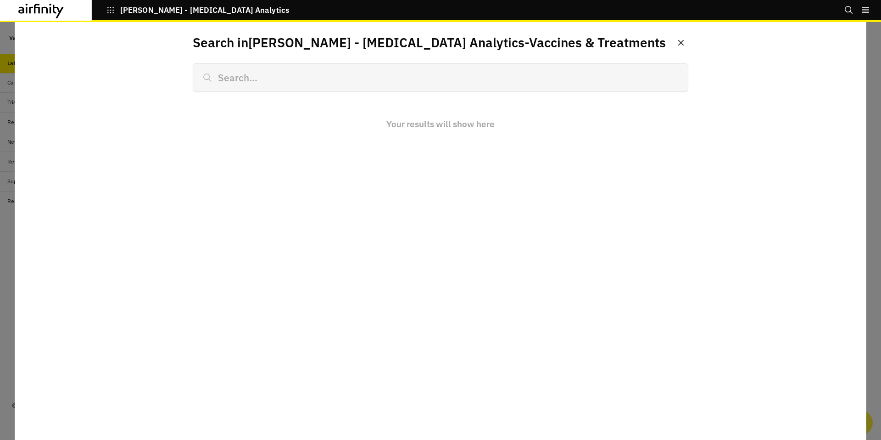
type input "m"
type input "measle"
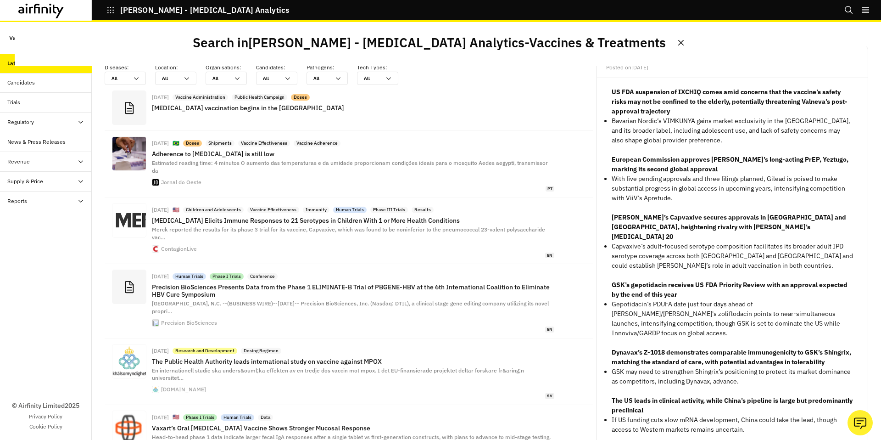
scroll to position [678, 275]
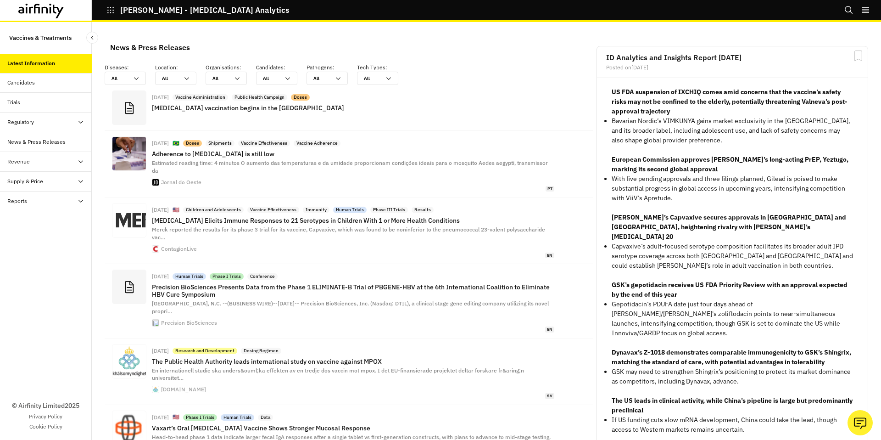
click at [58, 1] on div at bounding box center [46, 10] width 92 height 21
click at [55, 8] on icon at bounding box center [58, 12] width 11 height 14
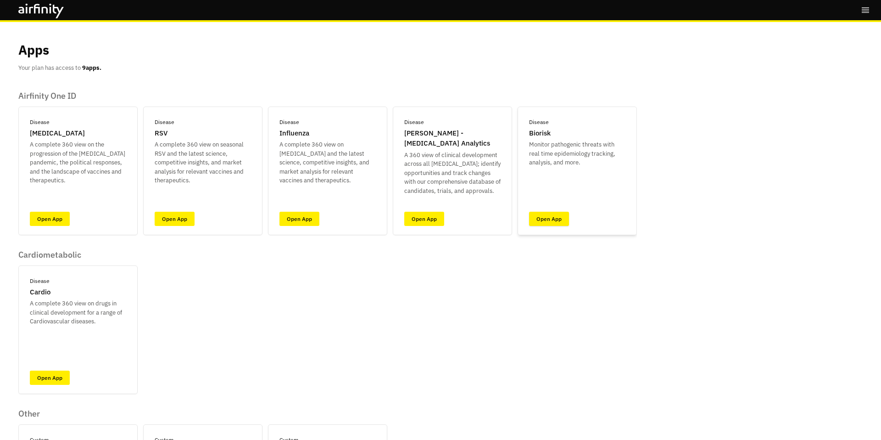
click at [532, 215] on link "Open App" at bounding box center [549, 219] width 40 height 14
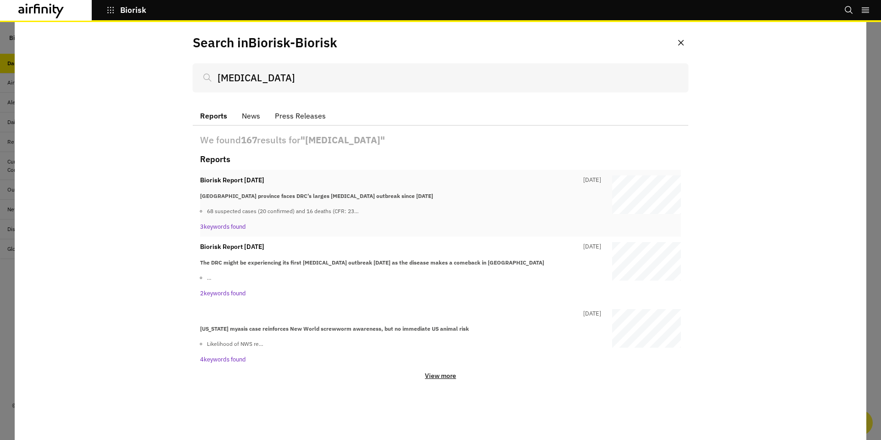
type input "[MEDICAL_DATA]"
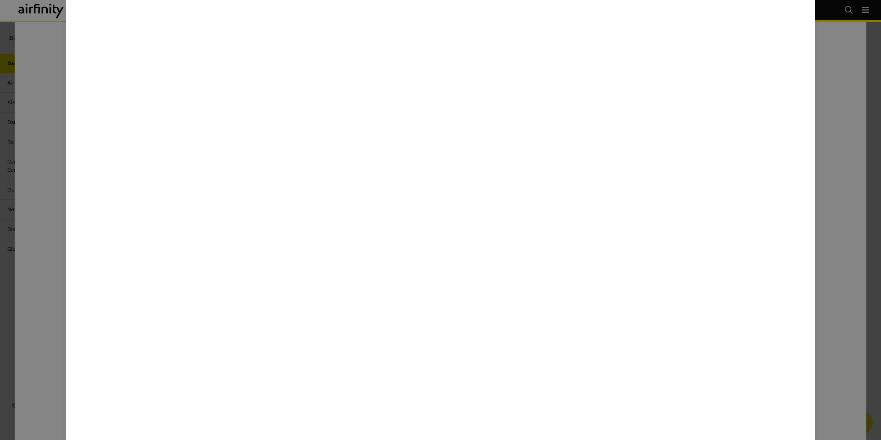
click at [872, 277] on div at bounding box center [440, 220] width 881 height 440
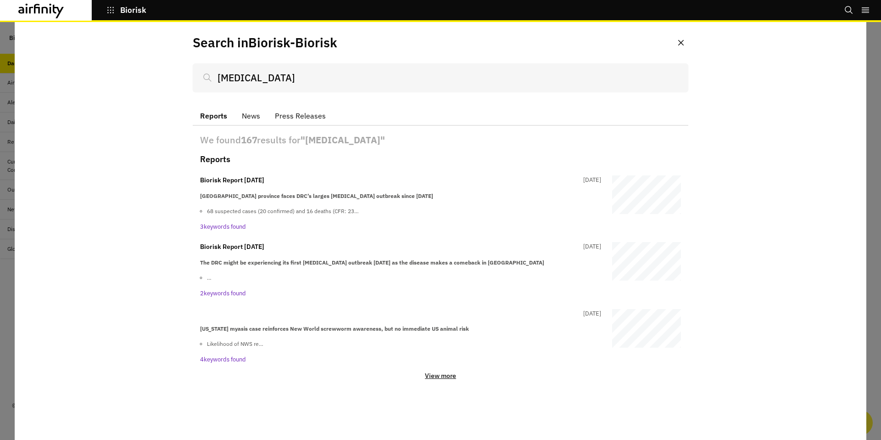
click at [433, 373] on p "View more" at bounding box center [440, 375] width 31 height 8
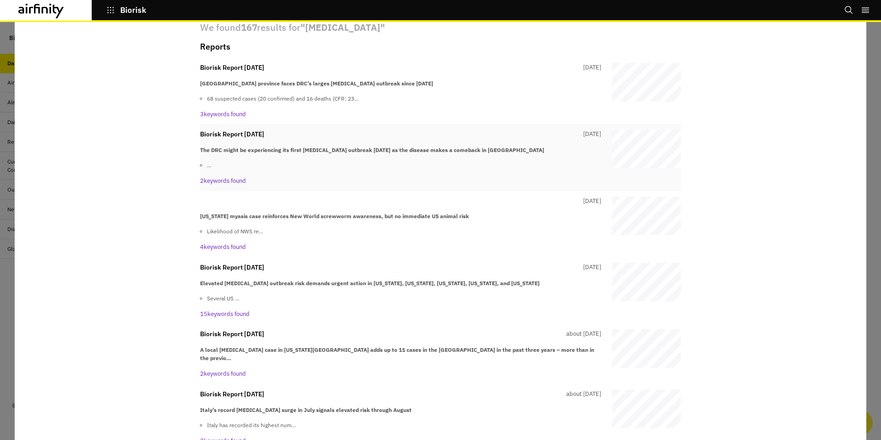
scroll to position [146, 0]
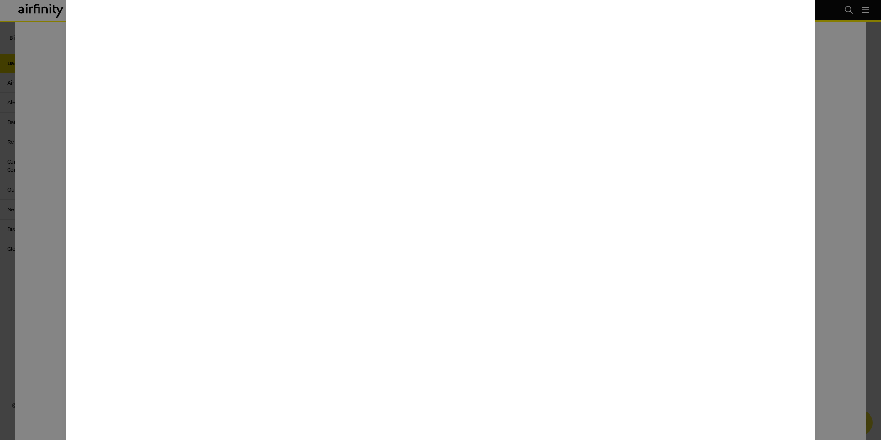
click at [5, 94] on div at bounding box center [440, 220] width 881 height 440
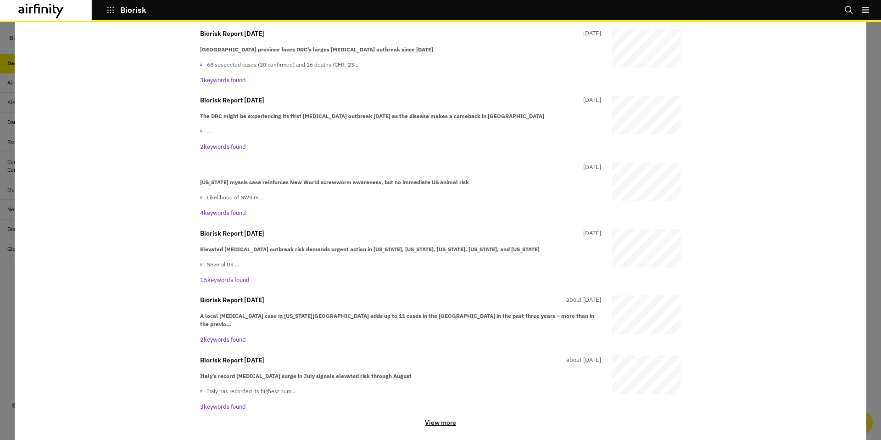
click at [11, 38] on div at bounding box center [440, 231] width 881 height 418
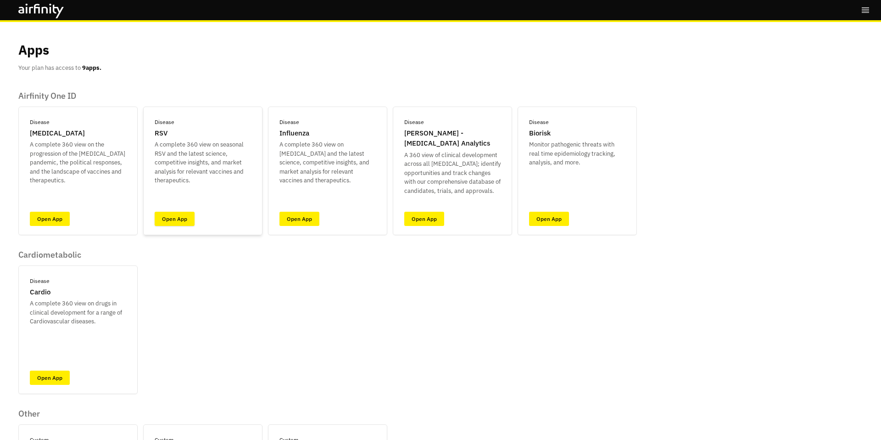
click at [169, 220] on link "Open App" at bounding box center [175, 219] width 40 height 14
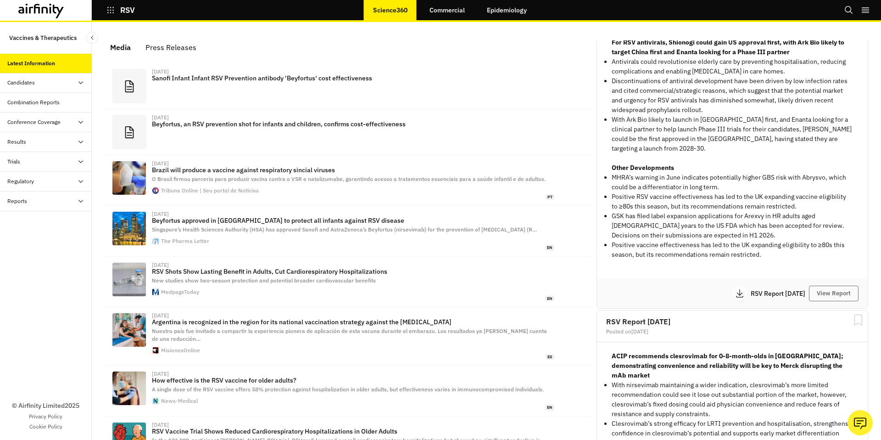
scroll to position [351, 0]
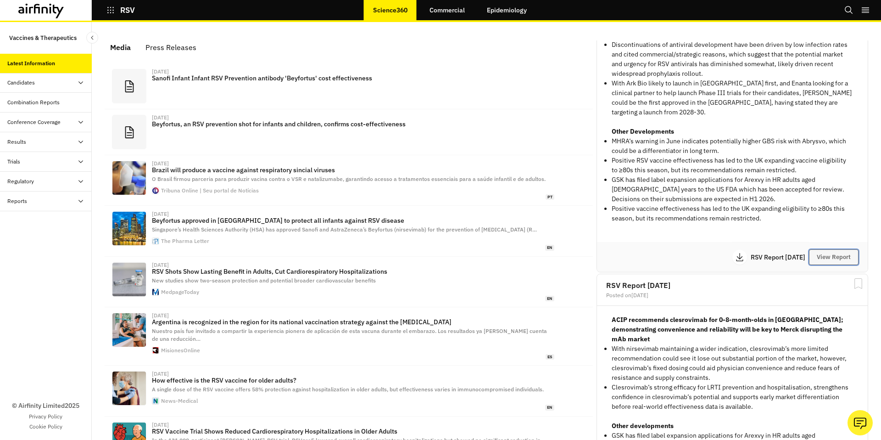
click at [841, 249] on button "View Report" at bounding box center [834, 257] width 50 height 16
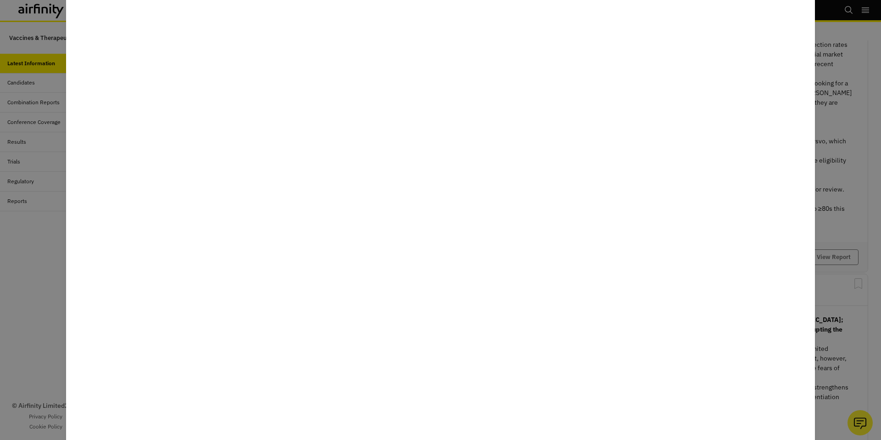
click at [36, 86] on div at bounding box center [440, 220] width 881 height 440
click at [36, 86] on div "Candidates" at bounding box center [49, 82] width 84 height 8
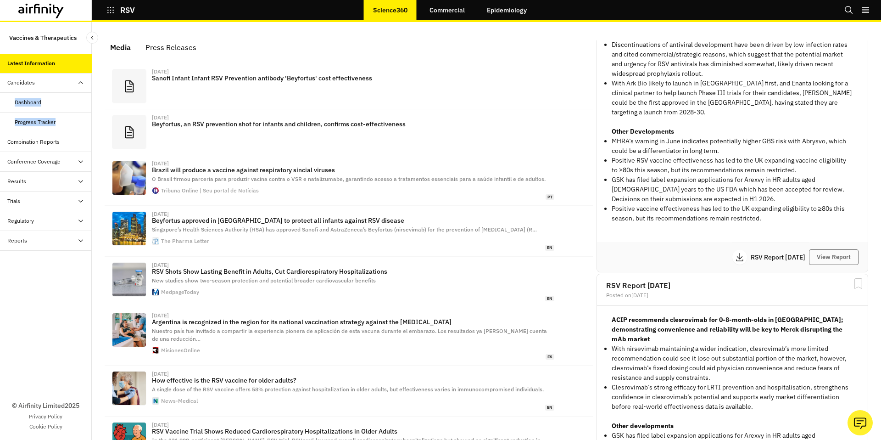
click at [49, 100] on div "Dashboard" at bounding box center [53, 102] width 77 height 8
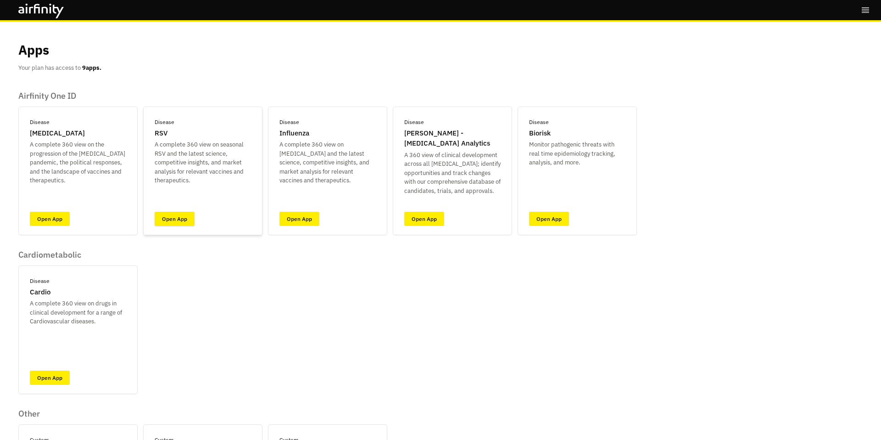
click at [180, 221] on link "Open App" at bounding box center [175, 219] width 40 height 14
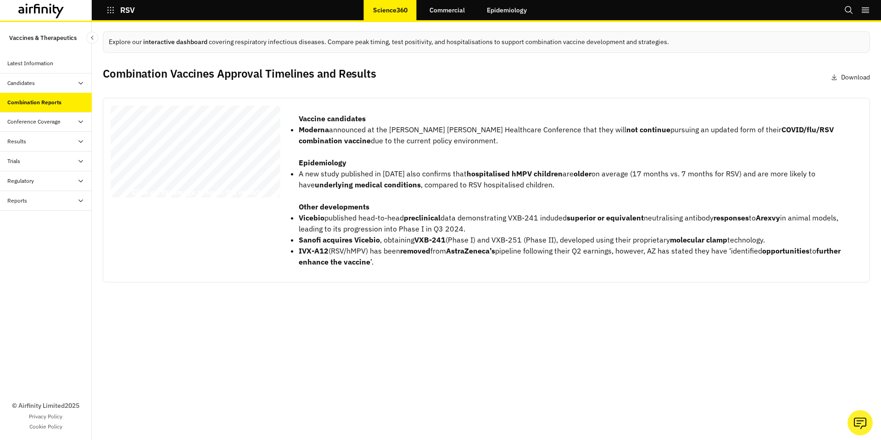
click at [202, 159] on div "RSV Combination Vaccines Report [DATE] © 2025 Airfinity – Private & Confidentia…" at bounding box center [196, 153] width 170 height 95
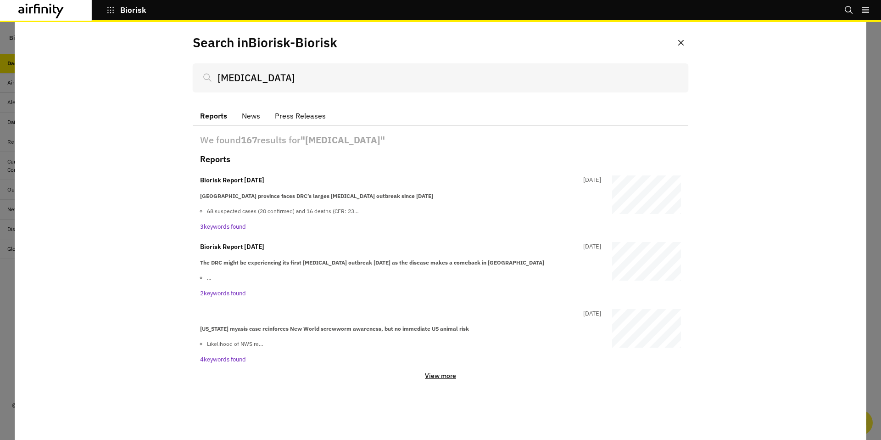
type input "[MEDICAL_DATA]"
drag, startPoint x: 448, startPoint y: 375, endPoint x: 506, endPoint y: 360, distance: 59.1
click at [448, 375] on p "View more" at bounding box center [440, 375] width 31 height 8
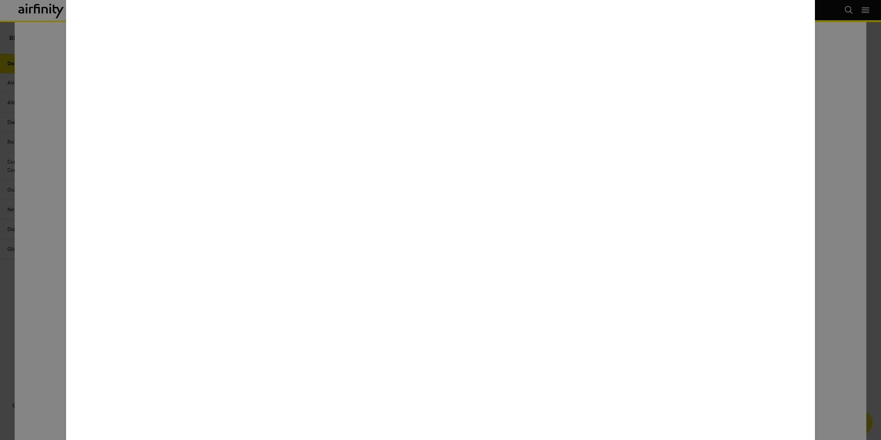
scroll to position [75, 0]
click at [828, 136] on div at bounding box center [440, 220] width 881 height 440
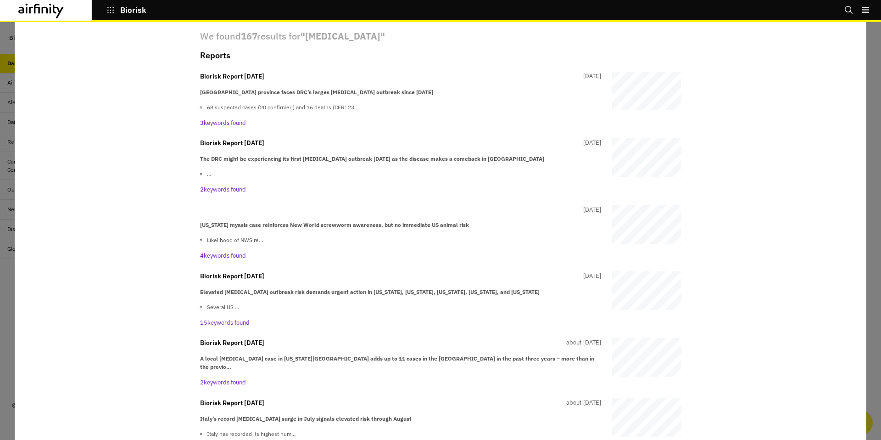
scroll to position [148, 0]
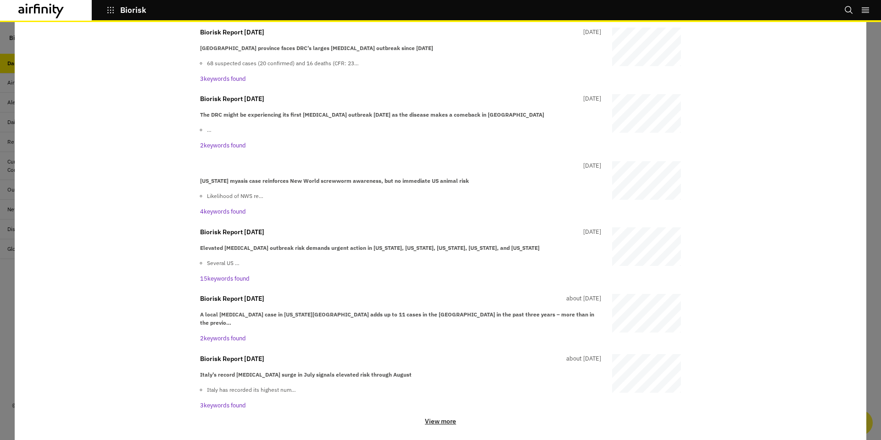
click at [443, 417] on p "View more" at bounding box center [440, 421] width 31 height 8
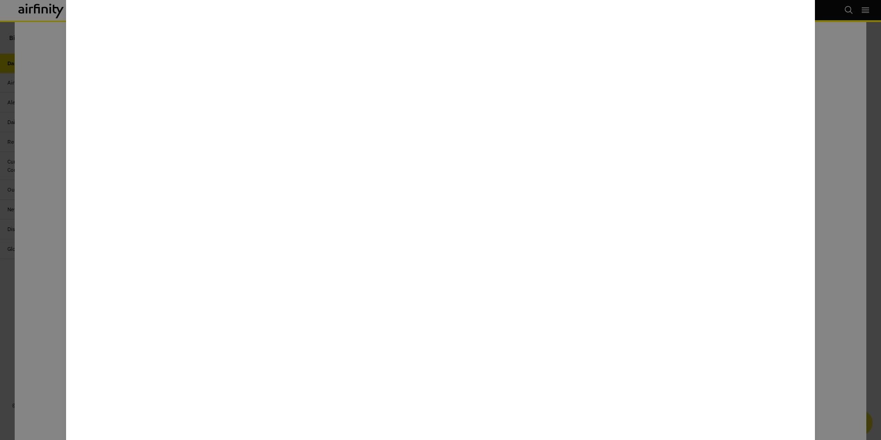
scroll to position [333, 0]
